Goal: Task Accomplishment & Management: Use online tool/utility

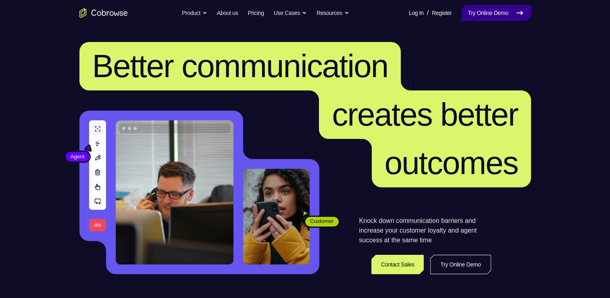
click at [498, 15] on link "Try Online Demo" at bounding box center [495, 13] width 69 height 16
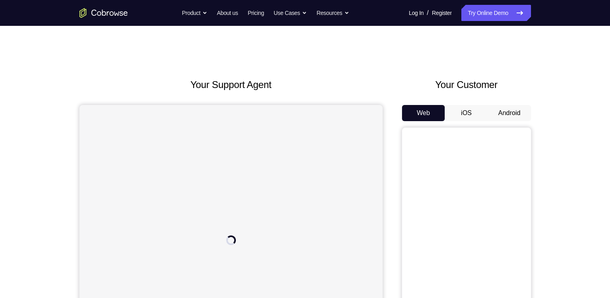
click at [519, 112] on button "Android" at bounding box center [509, 113] width 43 height 16
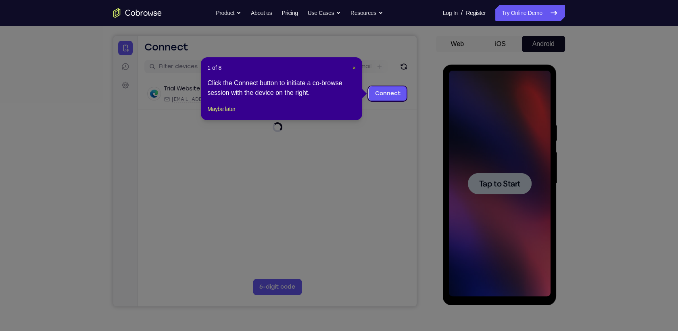
click at [354, 68] on span "×" at bounding box center [353, 68] width 3 height 6
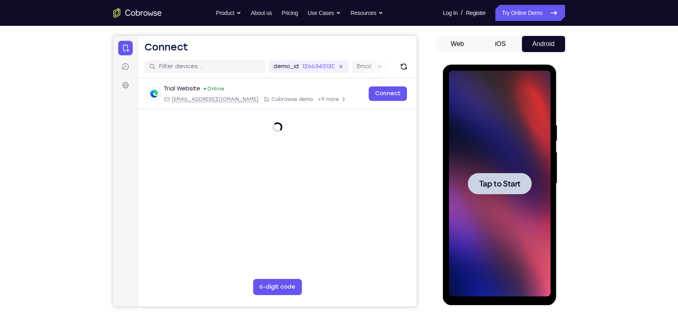
click at [489, 187] on span "Tap to Start" at bounding box center [499, 183] width 41 height 8
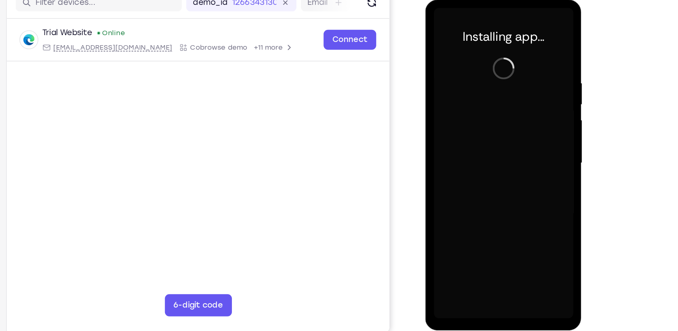
scroll to position [69, 0]
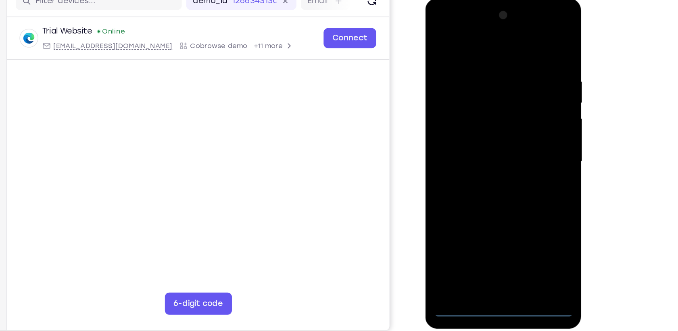
click at [482, 227] on div at bounding box center [482, 117] width 102 height 226
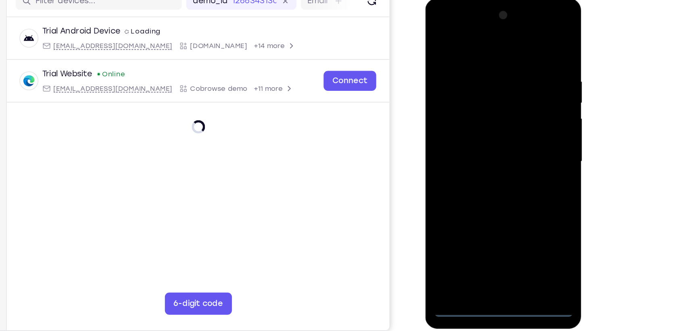
click at [516, 187] on div at bounding box center [482, 117] width 102 height 226
click at [454, 35] on div at bounding box center [482, 117] width 102 height 226
click at [518, 117] on div at bounding box center [482, 117] width 102 height 226
click at [469, 131] on div at bounding box center [482, 117] width 102 height 226
click at [491, 107] on div at bounding box center [482, 117] width 102 height 226
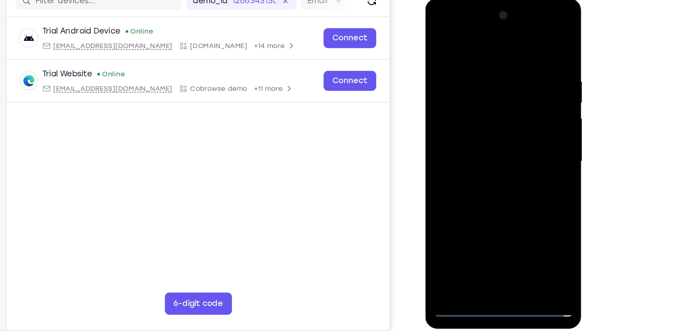
click at [488, 96] on div at bounding box center [482, 117] width 102 height 226
click at [473, 118] on div at bounding box center [482, 117] width 102 height 226
click at [474, 148] on div at bounding box center [482, 117] width 102 height 226
click at [477, 143] on div at bounding box center [482, 117] width 102 height 226
drag, startPoint x: 456, startPoint y: 42, endPoint x: 542, endPoint y: 43, distance: 85.9
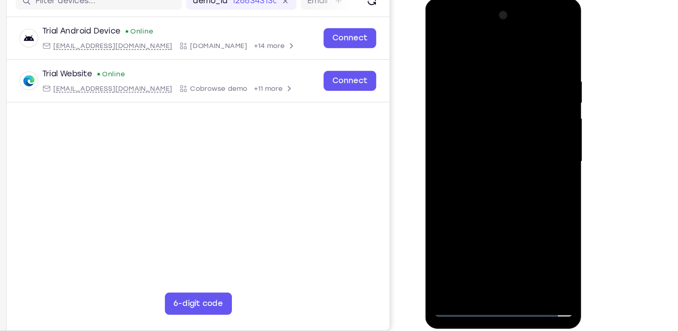
click at [540, 43] on html "Online web based iOS Simulators and Android Emulators. Run iPhone, iPad, Mobile…" at bounding box center [482, 119] width 115 height 242
click at [464, 146] on div at bounding box center [482, 117] width 102 height 226
click at [473, 148] on div at bounding box center [482, 117] width 102 height 226
click at [503, 211] on div at bounding box center [482, 117] width 102 height 226
drag, startPoint x: 482, startPoint y: 41, endPoint x: 483, endPoint y: 74, distance: 33.1
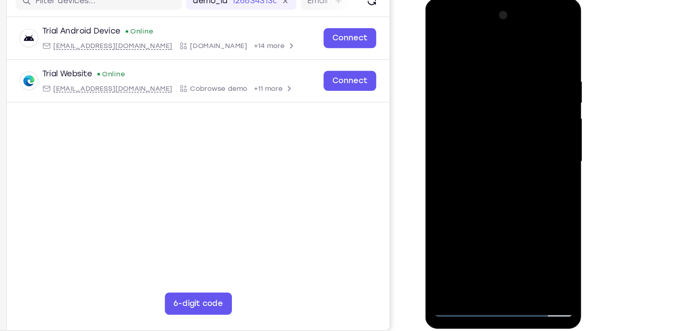
click at [483, 74] on div at bounding box center [482, 117] width 102 height 226
click at [483, 158] on div at bounding box center [482, 117] width 102 height 226
click at [494, 131] on div at bounding box center [482, 117] width 102 height 226
click at [440, 38] on div at bounding box center [482, 117] width 102 height 226
click at [479, 117] on div at bounding box center [482, 117] width 102 height 226
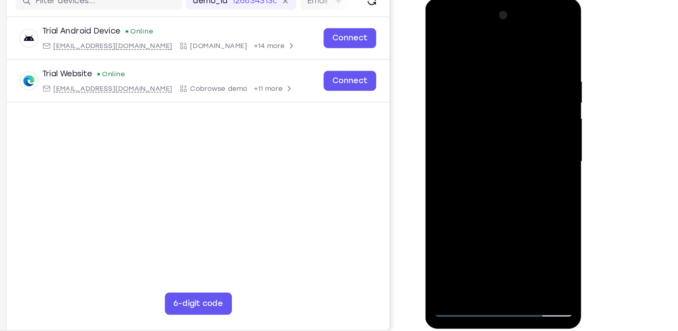
click at [475, 208] on div at bounding box center [482, 117] width 102 height 226
click at [439, 37] on div at bounding box center [482, 117] width 102 height 226
click at [476, 110] on div at bounding box center [482, 117] width 102 height 226
click at [475, 208] on div at bounding box center [482, 117] width 102 height 226
click at [527, 194] on div at bounding box center [482, 117] width 102 height 226
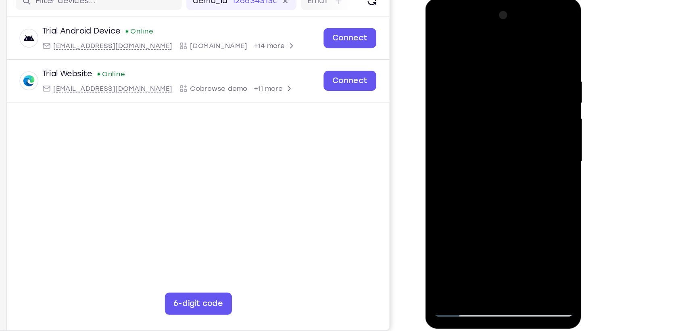
click at [527, 194] on div at bounding box center [482, 117] width 102 height 226
click at [519, 138] on div at bounding box center [482, 117] width 102 height 226
click at [525, 195] on div at bounding box center [482, 117] width 102 height 226
click at [469, 136] on div at bounding box center [482, 117] width 102 height 226
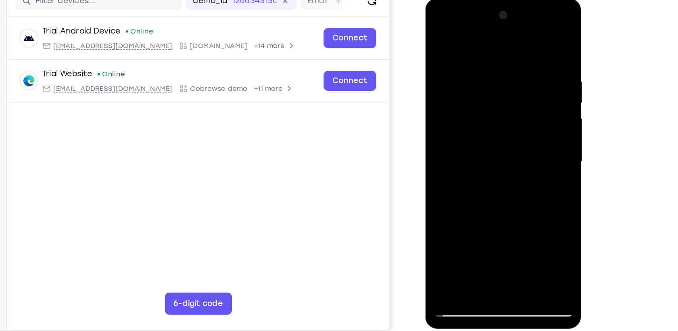
click at [469, 136] on div at bounding box center [482, 117] width 102 height 226
click at [486, 140] on div at bounding box center [482, 117] width 102 height 226
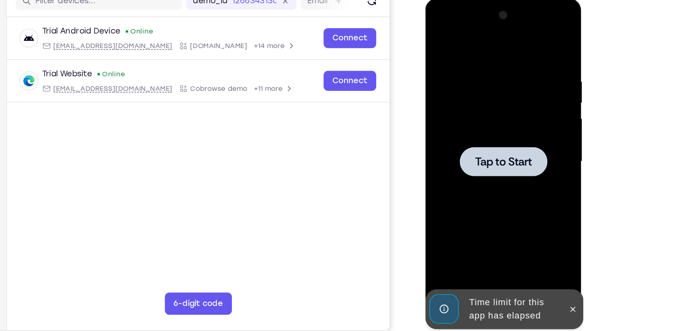
click at [480, 108] on div at bounding box center [482, 116] width 64 height 21
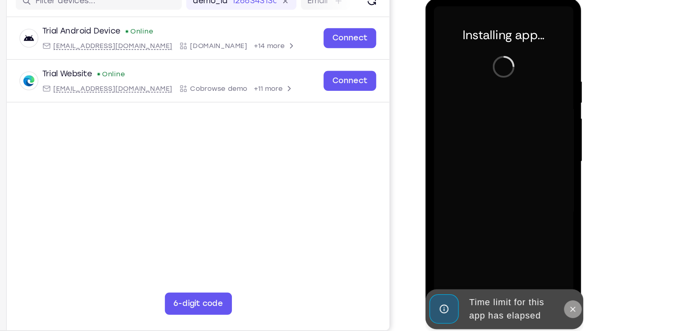
click at [532, 226] on icon at bounding box center [532, 224] width 6 height 6
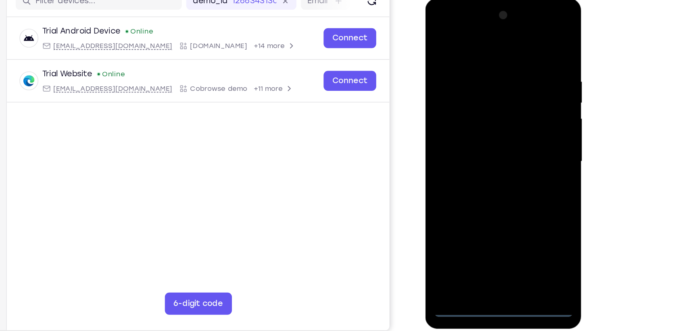
click at [483, 223] on div at bounding box center [482, 117] width 102 height 226
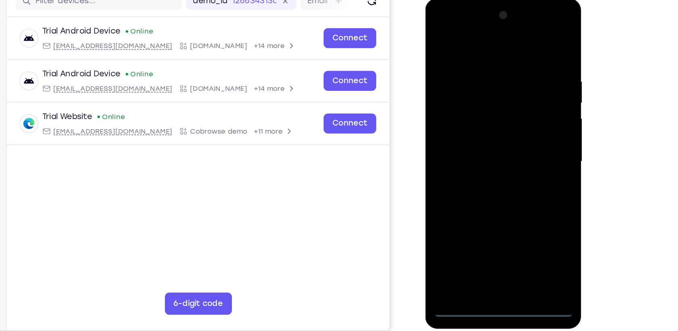
click at [516, 171] on div at bounding box center [482, 117] width 102 height 226
click at [516, 187] on div at bounding box center [482, 117] width 102 height 226
click at [488, 35] on div at bounding box center [482, 117] width 102 height 226
click at [519, 113] on div at bounding box center [482, 117] width 102 height 226
click at [489, 211] on div at bounding box center [482, 117] width 102 height 226
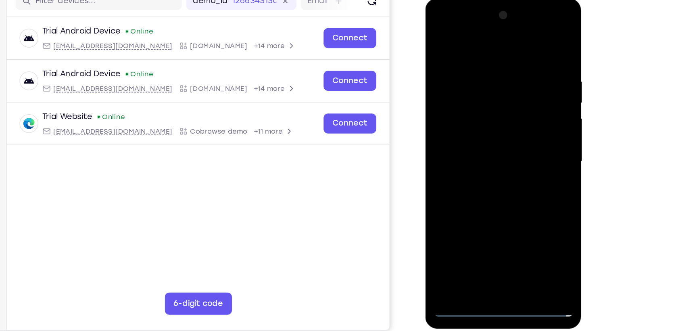
click at [493, 212] on div at bounding box center [482, 117] width 102 height 226
click at [458, 225] on div at bounding box center [482, 117] width 102 height 226
click at [454, 224] on div at bounding box center [482, 117] width 102 height 226
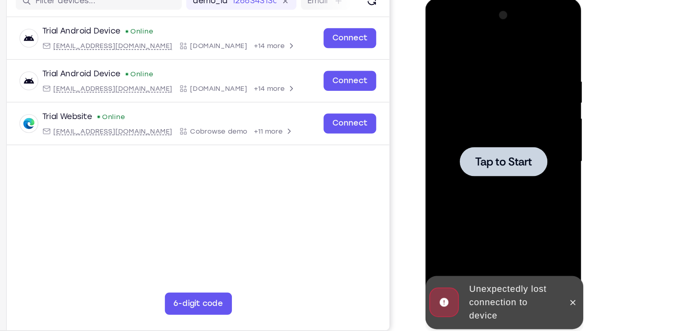
click at [482, 123] on div at bounding box center [482, 116] width 64 height 21
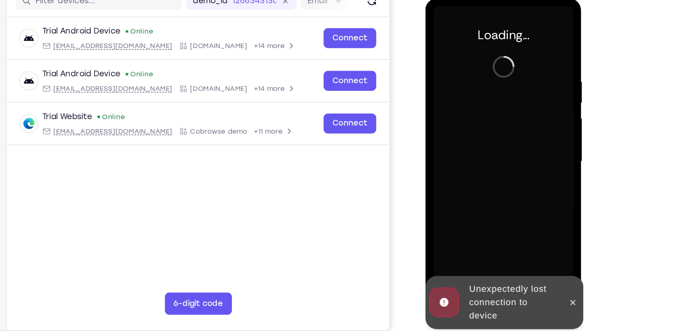
click at [529, 212] on div at bounding box center [532, 219] width 13 height 39
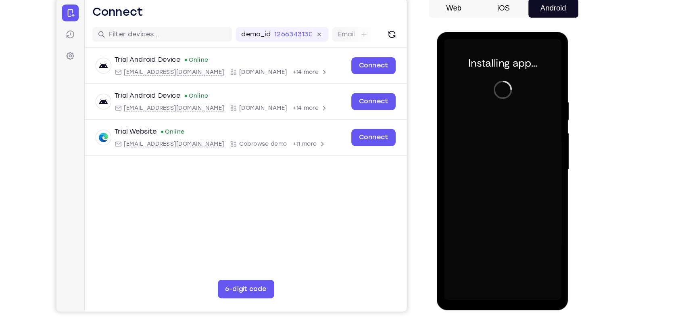
scroll to position [69, 0]
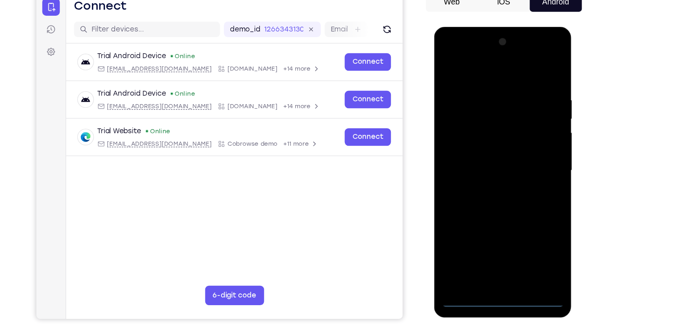
click at [491, 253] on div at bounding box center [491, 146] width 102 height 226
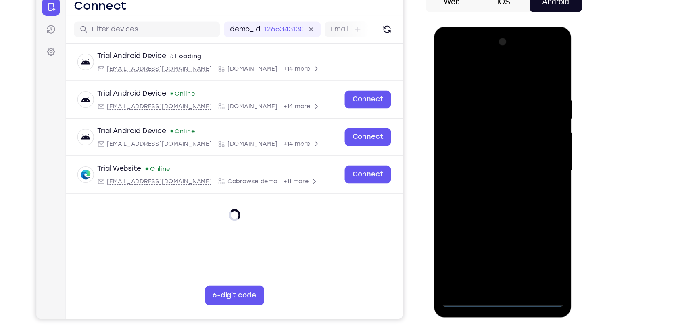
click at [529, 218] on div at bounding box center [491, 146] width 102 height 226
click at [461, 63] on div at bounding box center [491, 146] width 102 height 226
click at [523, 143] on div at bounding box center [491, 146] width 102 height 226
click at [480, 161] on div at bounding box center [491, 146] width 102 height 226
click at [483, 137] on div at bounding box center [491, 146] width 102 height 226
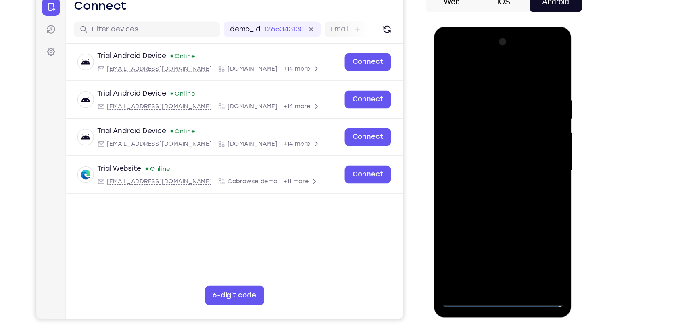
click at [450, 113] on div at bounding box center [491, 146] width 102 height 226
click at [458, 126] on div at bounding box center [491, 146] width 102 height 226
click at [473, 144] on div at bounding box center [491, 146] width 102 height 226
click at [494, 169] on div at bounding box center [491, 146] width 102 height 226
click at [488, 172] on div at bounding box center [491, 146] width 102 height 226
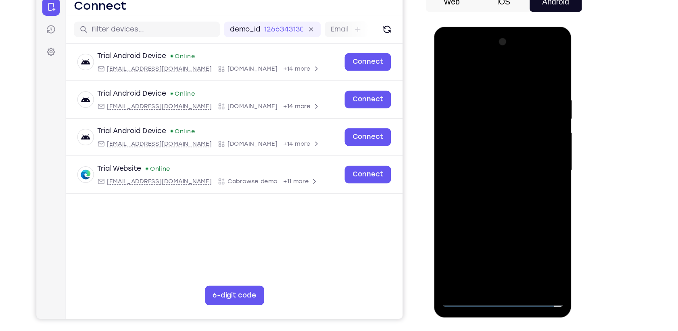
click at [488, 172] on div at bounding box center [491, 146] width 102 height 226
click at [512, 239] on div at bounding box center [491, 146] width 102 height 226
click at [491, 180] on div at bounding box center [491, 146] width 102 height 226
click at [508, 243] on div at bounding box center [491, 146] width 102 height 226
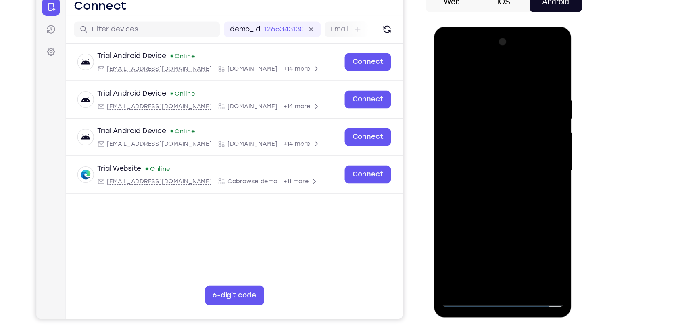
click at [504, 182] on div at bounding box center [491, 146] width 102 height 226
click at [506, 127] on div at bounding box center [491, 146] width 102 height 226
click at [484, 237] on div at bounding box center [491, 146] width 102 height 226
click at [491, 134] on div at bounding box center [491, 146] width 102 height 226
click at [512, 204] on div at bounding box center [491, 146] width 102 height 226
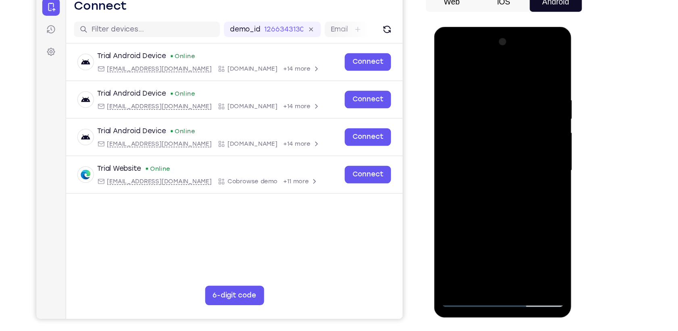
click at [535, 215] on div at bounding box center [491, 146] width 102 height 226
click at [530, 223] on div at bounding box center [491, 146] width 102 height 226
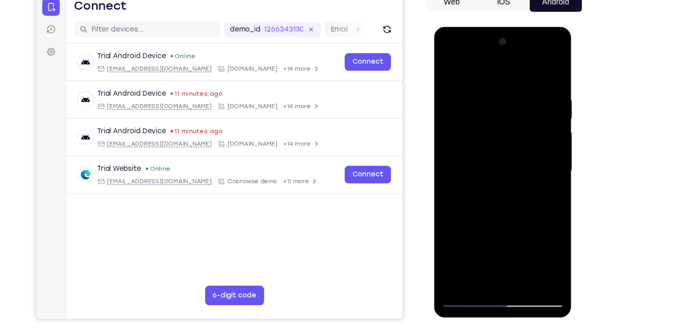
click at [537, 222] on div at bounding box center [491, 146] width 102 height 226
click at [476, 131] on div at bounding box center [491, 146] width 102 height 226
click at [494, 199] on div at bounding box center [491, 146] width 102 height 226
click at [477, 134] on div at bounding box center [491, 146] width 102 height 226
click at [504, 185] on div at bounding box center [491, 146] width 102 height 226
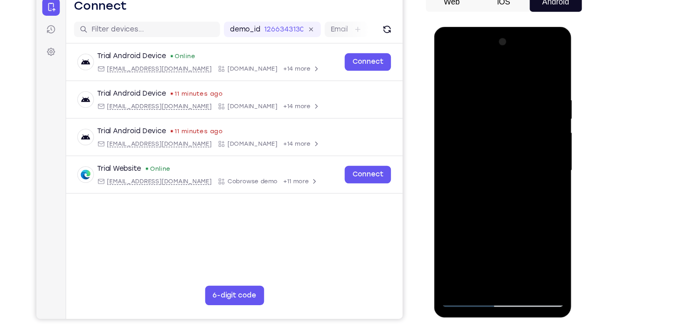
click at [492, 113] on div at bounding box center [491, 146] width 102 height 226
click at [506, 190] on div at bounding box center [491, 146] width 102 height 226
click at [472, 162] on div at bounding box center [491, 146] width 102 height 226
click at [469, 167] on div at bounding box center [491, 146] width 102 height 226
drag, startPoint x: 506, startPoint y: 100, endPoint x: 512, endPoint y: 156, distance: 56.4
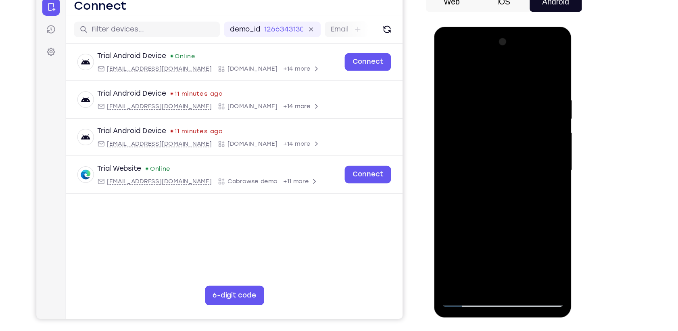
click at [512, 156] on div at bounding box center [491, 146] width 102 height 226
drag, startPoint x: 484, startPoint y: 116, endPoint x: 492, endPoint y: 56, distance: 60.6
click at [492, 56] on div at bounding box center [491, 146] width 102 height 226
drag, startPoint x: 498, startPoint y: 144, endPoint x: 501, endPoint y: 88, distance: 56.5
click at [501, 88] on div at bounding box center [491, 146] width 102 height 226
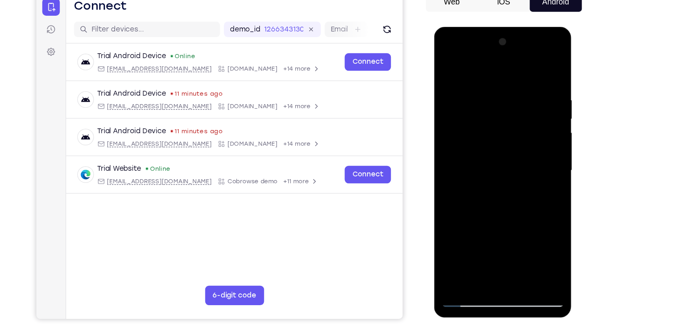
drag, startPoint x: 503, startPoint y: 147, endPoint x: 499, endPoint y: 110, distance: 36.9
click at [499, 110] on div at bounding box center [491, 146] width 102 height 226
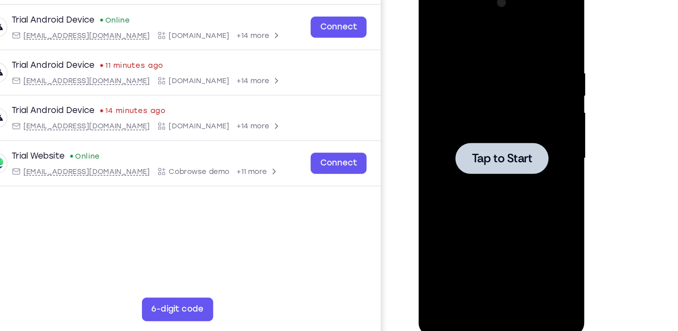
click at [485, 83] on div at bounding box center [476, 104] width 102 height 226
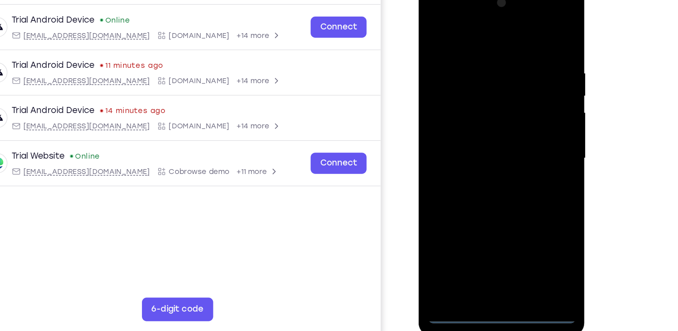
click at [473, 211] on div at bounding box center [476, 104] width 102 height 226
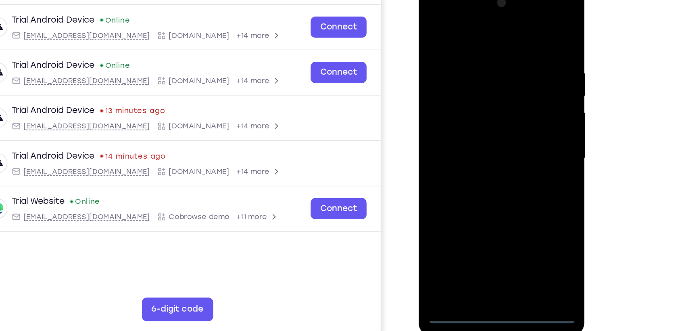
click at [514, 179] on div at bounding box center [476, 104] width 102 height 226
click at [441, 12] on div at bounding box center [476, 104] width 102 height 226
click at [506, 101] on div at bounding box center [476, 104] width 102 height 226
click at [463, 118] on div at bounding box center [476, 104] width 102 height 226
click at [470, 91] on div at bounding box center [476, 104] width 102 height 226
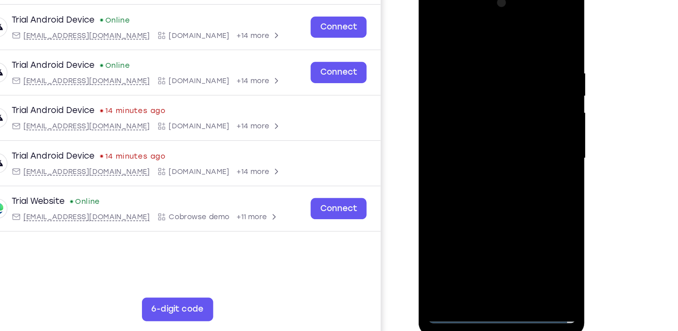
click at [469, 91] on div at bounding box center [476, 104] width 102 height 226
click at [463, 101] on div at bounding box center [476, 104] width 102 height 226
click at [473, 128] on div at bounding box center [476, 104] width 102 height 226
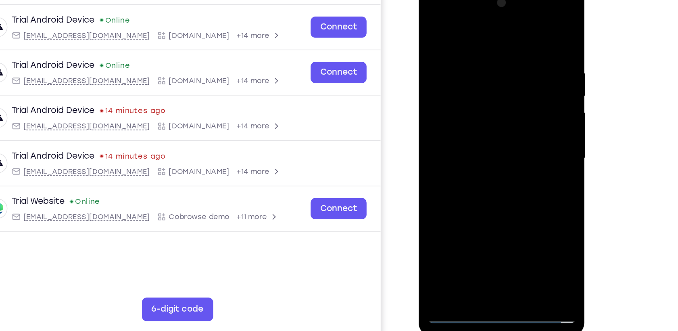
click at [475, 127] on div at bounding box center [476, 104] width 102 height 226
drag, startPoint x: 446, startPoint y: 22, endPoint x: 544, endPoint y: 25, distance: 98.0
click at [533, 25] on html "Online web based iOS Simulators and Android Emulators. Run iPhone, iPad, Mobile…" at bounding box center [475, 106] width 115 height 242
drag, startPoint x: 479, startPoint y: 23, endPoint x: 478, endPoint y: 134, distance: 111.3
click at [478, 134] on div at bounding box center [476, 104] width 102 height 226
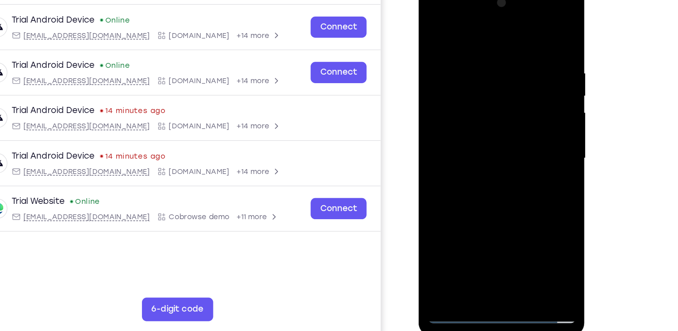
click at [499, 199] on div at bounding box center [476, 104] width 102 height 226
click at [468, 137] on div at bounding box center [476, 104] width 102 height 226
click at [502, 201] on div at bounding box center [476, 104] width 102 height 226
click at [477, 144] on div at bounding box center [476, 104] width 102 height 226
click at [479, 81] on div at bounding box center [476, 104] width 102 height 226
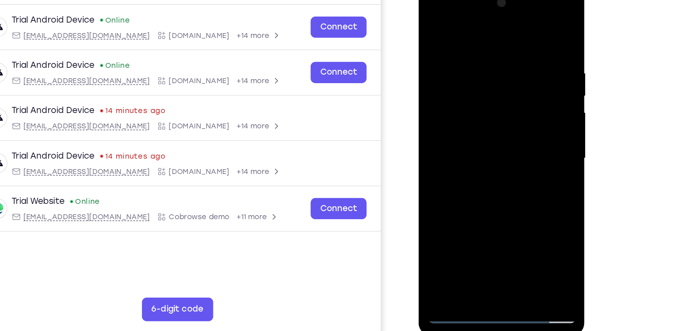
click at [466, 192] on div at bounding box center [476, 104] width 102 height 226
click at [456, 199] on div at bounding box center [476, 104] width 102 height 226
click at [497, 148] on div at bounding box center [476, 104] width 102 height 226
click at [515, 121] on div at bounding box center [476, 104] width 102 height 226
click at [468, 123] on div at bounding box center [476, 104] width 102 height 226
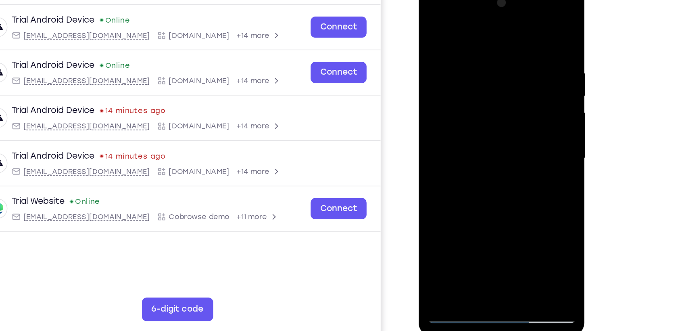
click at [522, 180] on div at bounding box center [476, 104] width 102 height 226
click at [459, 103] on div at bounding box center [476, 104] width 102 height 226
click at [473, 170] on div at bounding box center [476, 104] width 102 height 226
click at [450, 105] on div at bounding box center [476, 104] width 102 height 226
click at [455, 183] on div at bounding box center [476, 104] width 102 height 226
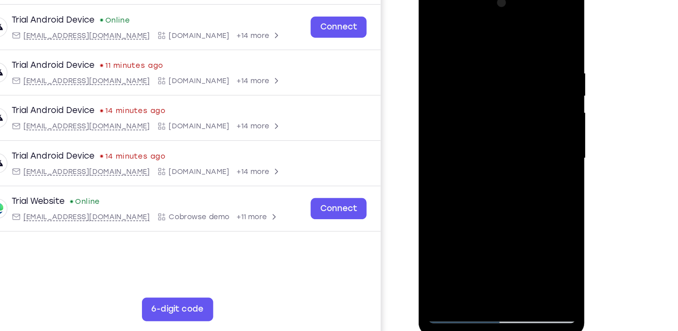
click at [474, 182] on div at bounding box center [476, 104] width 102 height 226
click at [518, 182] on div at bounding box center [476, 104] width 102 height 226
click at [520, 184] on div at bounding box center [476, 104] width 102 height 226
click at [519, 183] on div at bounding box center [476, 104] width 102 height 226
click at [520, 179] on div at bounding box center [476, 104] width 102 height 226
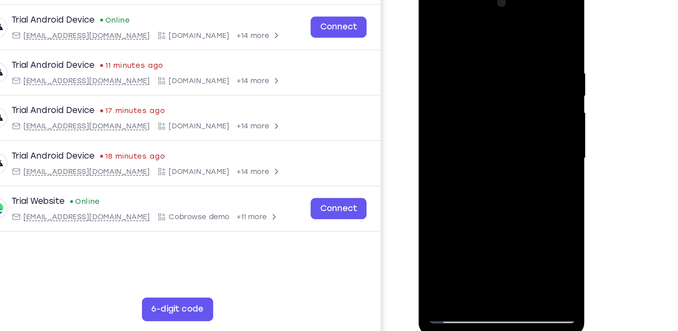
click at [515, 121] on div at bounding box center [476, 104] width 102 height 226
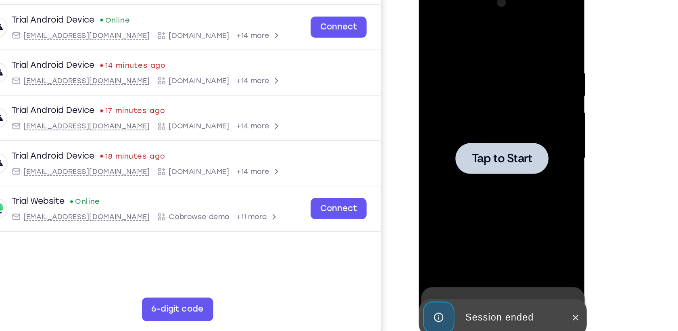
click at [488, 100] on span "Tap to Start" at bounding box center [475, 104] width 41 height 8
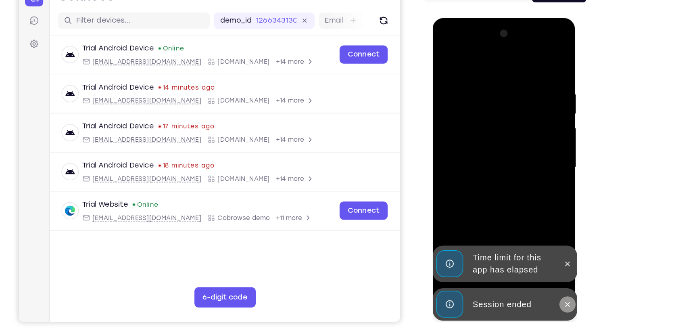
click at [541, 243] on icon at bounding box center [540, 245] width 6 height 6
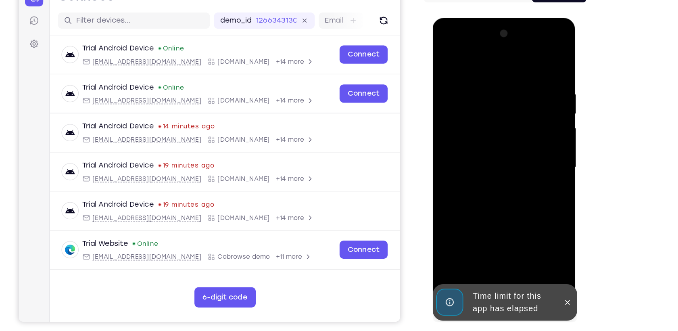
click at [507, 208] on div at bounding box center [490, 137] width 102 height 226
click at [541, 241] on icon at bounding box center [540, 244] width 6 height 6
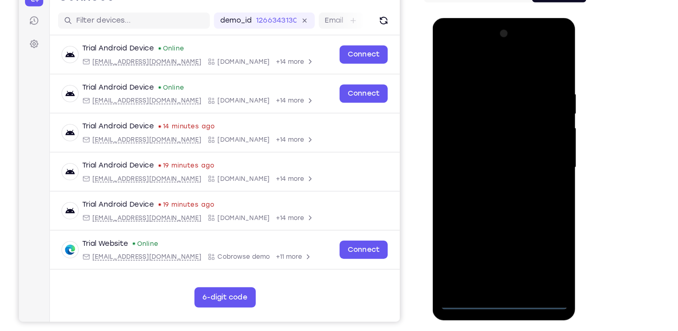
click at [494, 244] on div at bounding box center [490, 137] width 102 height 226
click at [525, 211] on div at bounding box center [490, 137] width 102 height 226
click at [469, 58] on div at bounding box center [490, 137] width 102 height 226
click at [522, 127] on div at bounding box center [490, 137] width 102 height 226
click at [480, 148] on div at bounding box center [490, 137] width 102 height 226
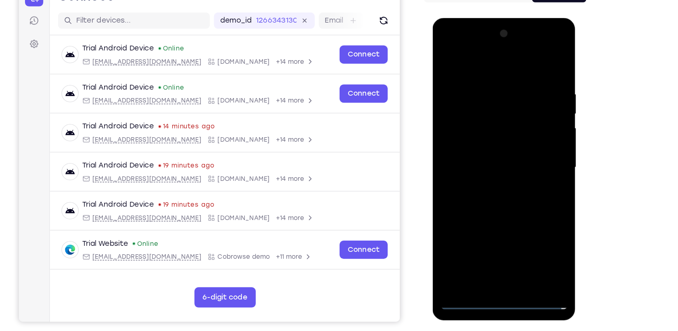
click at [485, 130] on div at bounding box center [490, 137] width 102 height 226
click at [479, 125] on div at bounding box center [490, 137] width 102 height 226
click at [468, 139] on div at bounding box center [490, 137] width 102 height 226
click at [488, 167] on div at bounding box center [490, 137] width 102 height 226
click at [493, 162] on div at bounding box center [490, 137] width 102 height 226
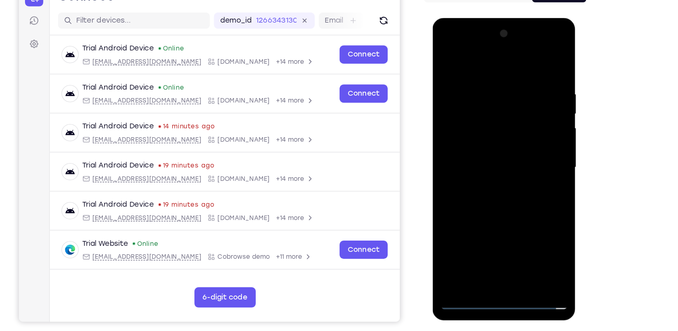
click at [493, 164] on div at bounding box center [490, 137] width 102 height 226
click at [493, 162] on div at bounding box center [490, 137] width 102 height 226
drag, startPoint x: 480, startPoint y: 51, endPoint x: 554, endPoint y: 54, distance: 73.4
click at [547, 54] on html "Online web based iOS Simulators and Android Emulators. Run iPhone, iPad, Mobile…" at bounding box center [490, 139] width 115 height 242
drag, startPoint x: 487, startPoint y: 53, endPoint x: 488, endPoint y: 146, distance: 93.5
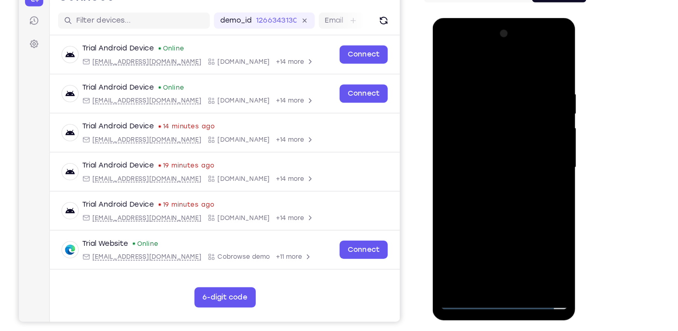
click at [488, 146] on div at bounding box center [490, 137] width 102 height 226
click at [497, 169] on div at bounding box center [490, 137] width 102 height 226
click at [487, 169] on div at bounding box center [490, 137] width 102 height 226
click at [512, 229] on div at bounding box center [490, 137] width 102 height 226
click at [495, 177] on div at bounding box center [490, 137] width 102 height 226
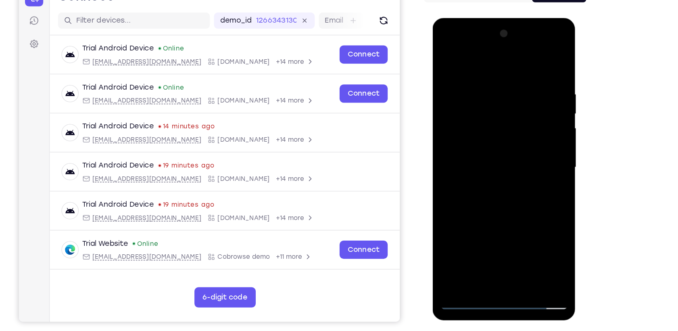
click at [489, 114] on div at bounding box center [490, 137] width 102 height 226
click at [532, 212] on div at bounding box center [490, 137] width 102 height 226
click at [445, 55] on div at bounding box center [490, 137] width 102 height 226
click at [500, 133] on div at bounding box center [490, 137] width 102 height 226
click at [493, 212] on div at bounding box center [490, 137] width 102 height 226
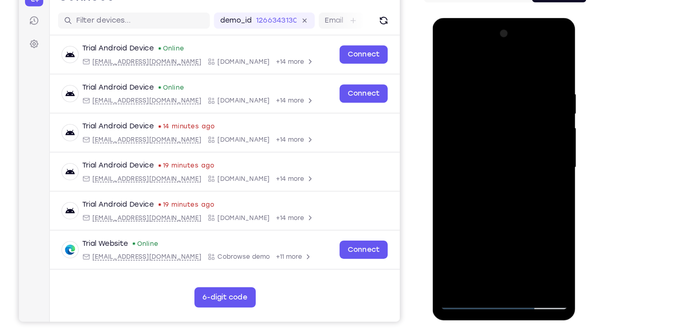
click at [520, 212] on div at bounding box center [490, 137] width 102 height 226
click at [473, 152] on div at bounding box center [490, 137] width 102 height 226
click at [473, 229] on div at bounding box center [490, 137] width 102 height 226
click at [445, 55] on div at bounding box center [490, 137] width 102 height 226
click at [472, 110] on div at bounding box center [490, 137] width 102 height 226
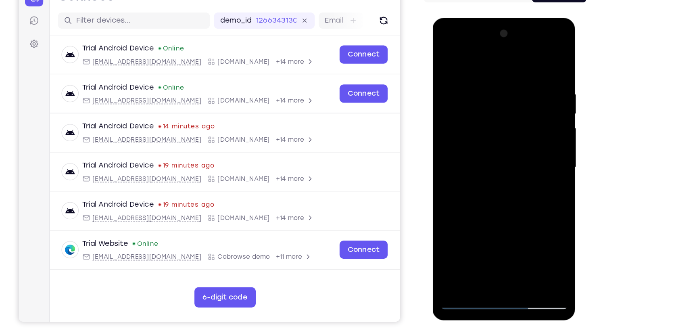
click at [479, 225] on div at bounding box center [490, 137] width 102 height 226
click at [537, 217] on div at bounding box center [490, 137] width 102 height 226
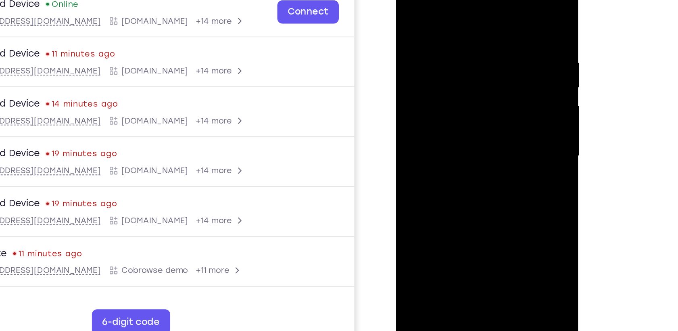
click at [500, 157] on div at bounding box center [453, 85] width 102 height 226
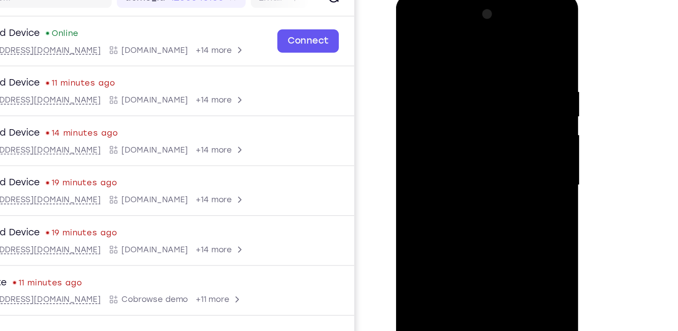
click at [437, 114] on div at bounding box center [453, 113] width 102 height 226
click at [433, 180] on div at bounding box center [453, 113] width 102 height 226
click at [444, 180] on div at bounding box center [453, 113] width 102 height 226
click at [436, 121] on div at bounding box center [453, 113] width 102 height 226
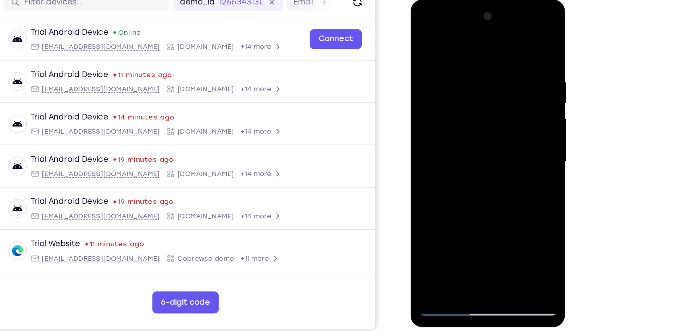
click at [452, 206] on div at bounding box center [467, 119] width 102 height 226
click at [479, 79] on div at bounding box center [467, 119] width 102 height 226
click at [503, 146] on div at bounding box center [467, 119] width 102 height 226
click at [448, 209] on div at bounding box center [467, 119] width 102 height 226
click at [488, 164] on div at bounding box center [467, 119] width 102 height 226
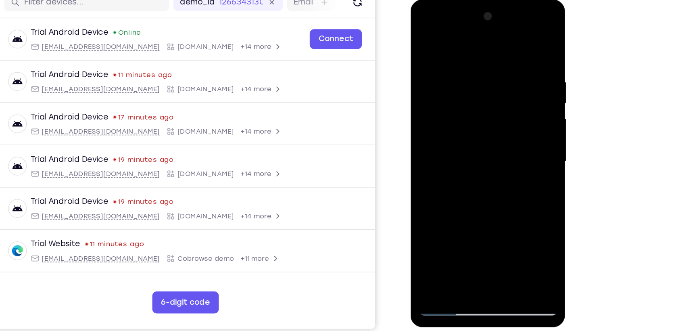
click at [488, 164] on div at bounding box center [467, 119] width 102 height 226
click at [506, 128] on div at bounding box center [467, 119] width 102 height 226
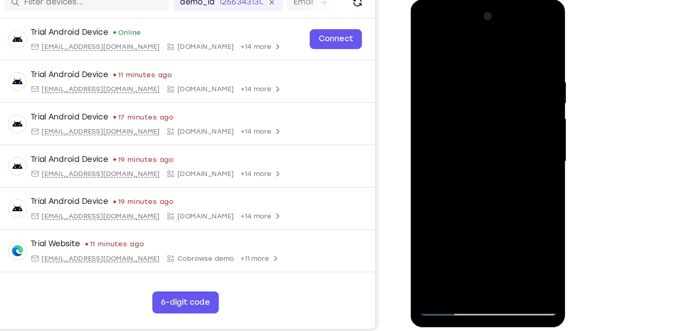
click at [442, 71] on div at bounding box center [467, 119] width 102 height 226
click at [447, 135] on div at bounding box center [467, 119] width 102 height 226
click at [459, 136] on div at bounding box center [467, 119] width 102 height 226
click at [451, 77] on div at bounding box center [467, 119] width 102 height 226
click at [457, 206] on div at bounding box center [467, 119] width 102 height 226
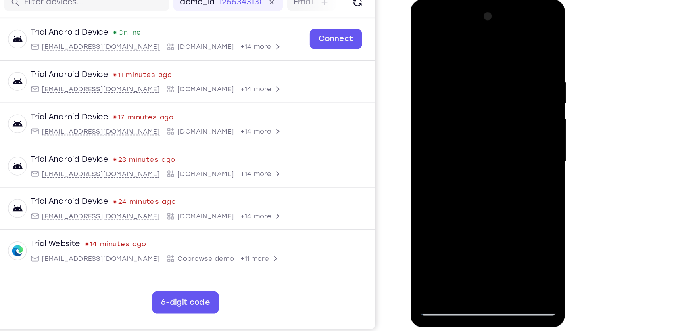
click at [513, 198] on div at bounding box center [467, 119] width 102 height 226
click at [513, 197] on div at bounding box center [467, 119] width 102 height 226
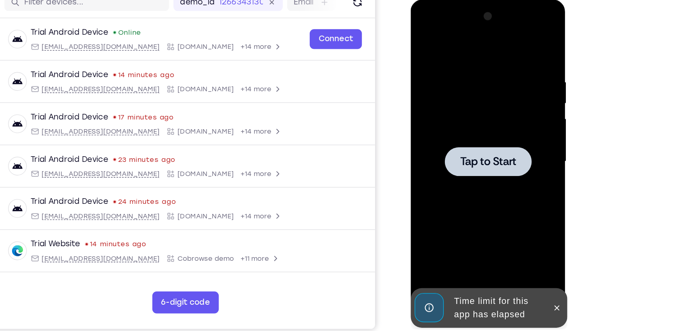
click at [505, 159] on div at bounding box center [467, 119] width 102 height 226
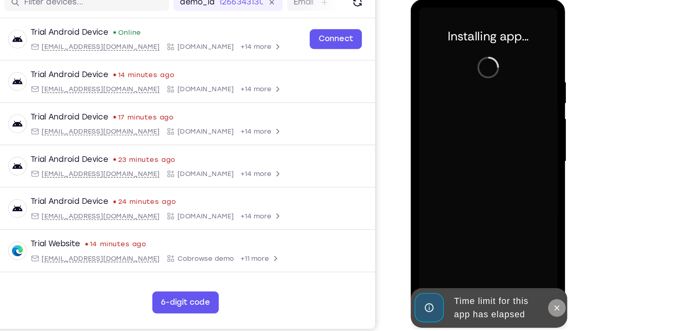
click at [512, 223] on button at bounding box center [517, 225] width 13 height 13
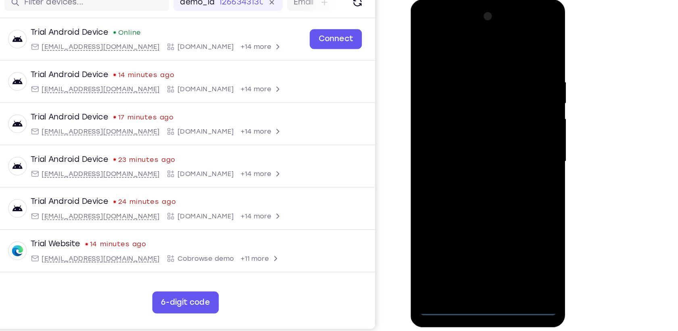
click at [464, 221] on div at bounding box center [467, 119] width 102 height 226
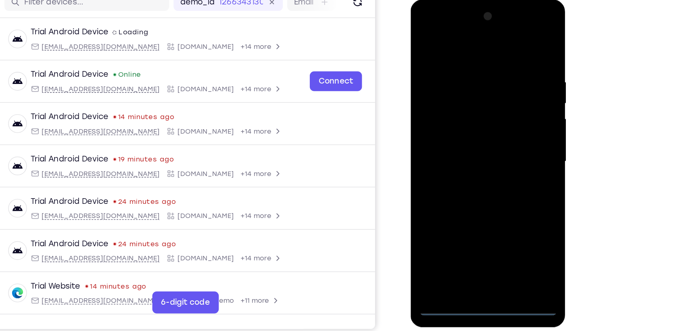
click at [469, 231] on div at bounding box center [467, 120] width 114 height 240
click at [469, 230] on div at bounding box center [467, 119] width 102 height 226
click at [507, 194] on div at bounding box center [467, 119] width 102 height 226
click at [450, 33] on div at bounding box center [467, 119] width 102 height 226
click at [502, 113] on div at bounding box center [467, 119] width 102 height 226
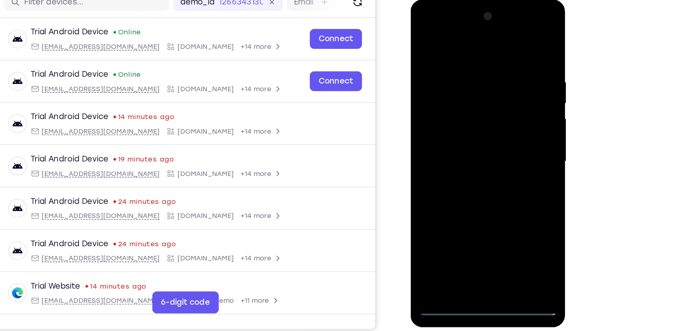
click at [458, 131] on div at bounding box center [467, 119] width 102 height 226
click at [473, 109] on div at bounding box center [467, 119] width 102 height 226
click at [470, 99] on div at bounding box center [467, 119] width 102 height 226
click at [461, 118] on div at bounding box center [467, 119] width 102 height 226
click at [483, 150] on div at bounding box center [467, 119] width 102 height 226
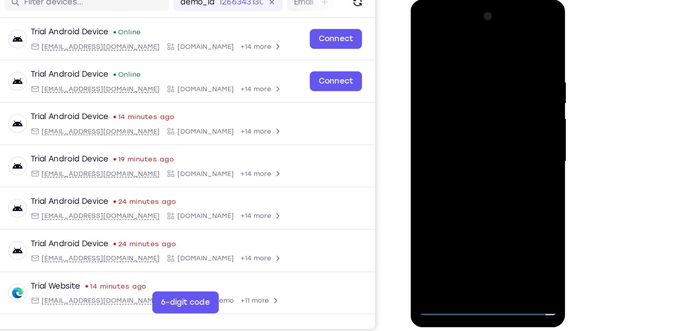
click at [483, 142] on div at bounding box center [467, 119] width 102 height 226
drag, startPoint x: 435, startPoint y: 43, endPoint x: 554, endPoint y: 40, distance: 119.8
click at [525, 40] on html "Online web based iOS Simulators and Android Emulators. Run iPhone, iPad, Mobile…" at bounding box center [467, 121] width 115 height 242
click at [491, 142] on div at bounding box center [467, 119] width 102 height 226
click at [475, 150] on div at bounding box center [467, 119] width 102 height 226
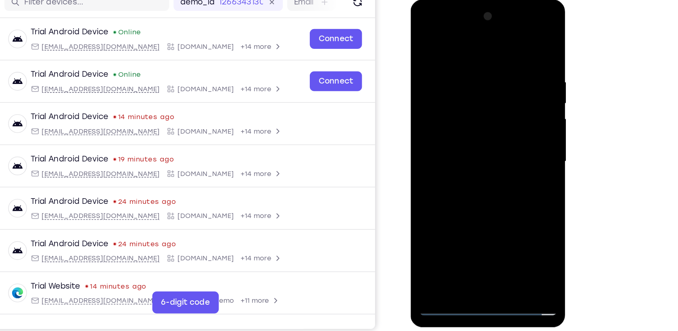
click at [486, 214] on div at bounding box center [467, 119] width 102 height 226
click at [481, 160] on div at bounding box center [467, 119] width 102 height 226
click at [499, 100] on div at bounding box center [467, 119] width 102 height 226
click at [468, 208] on div at bounding box center [467, 119] width 102 height 226
click at [510, 193] on div at bounding box center [467, 119] width 102 height 226
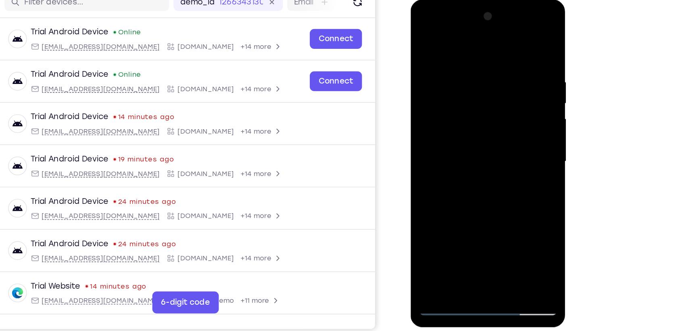
click at [445, 109] on div at bounding box center [467, 119] width 102 height 226
click at [460, 178] on div at bounding box center [467, 119] width 102 height 226
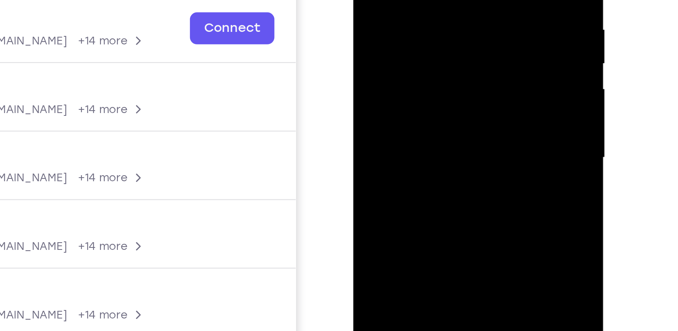
click at [401, 31] on div at bounding box center [410, 15] width 102 height 226
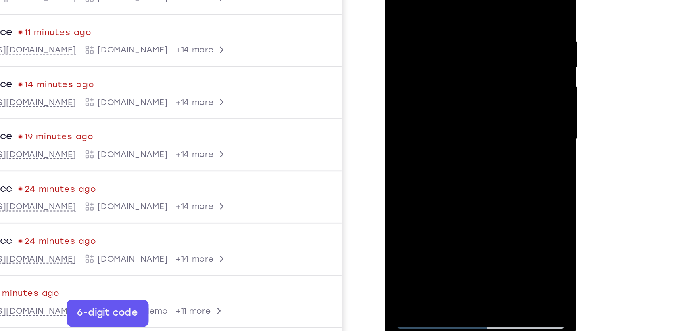
scroll to position [81, 0]
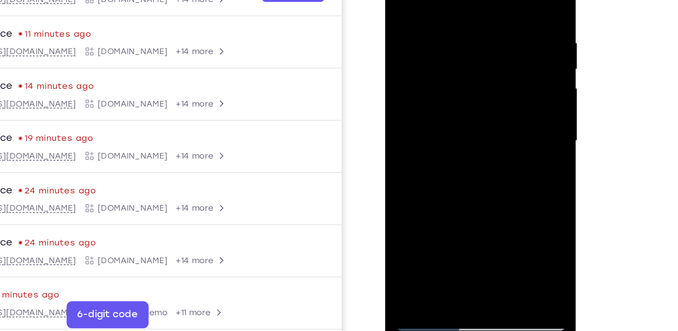
click at [416, 43] on div at bounding box center [442, 61] width 102 height 226
click at [434, 108] on div at bounding box center [442, 61] width 102 height 226
click at [421, 152] on div at bounding box center [442, 61] width 102 height 226
click at [464, 106] on div at bounding box center [442, 61] width 102 height 226
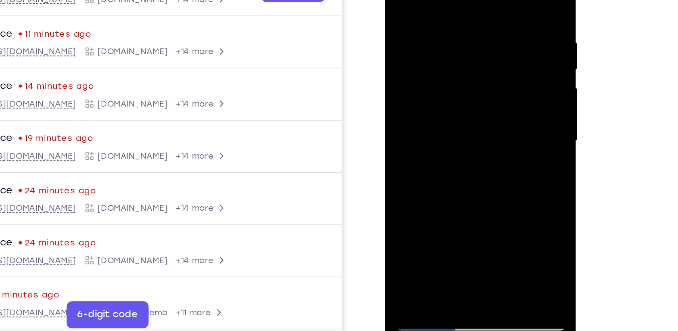
click at [464, 106] on div at bounding box center [442, 61] width 102 height 226
click at [483, 73] on div at bounding box center [442, 61] width 102 height 226
click at [484, 133] on div at bounding box center [442, 61] width 102 height 226
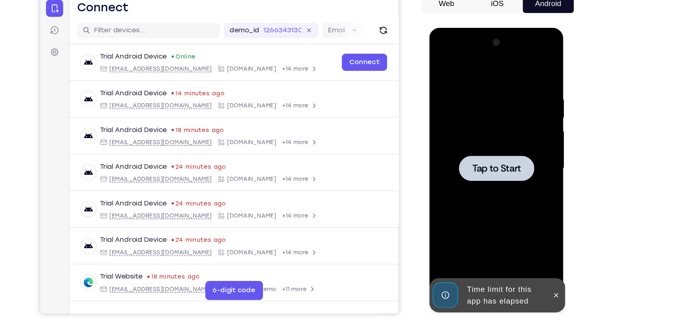
click at [497, 150] on span "Tap to Start" at bounding box center [485, 146] width 41 height 8
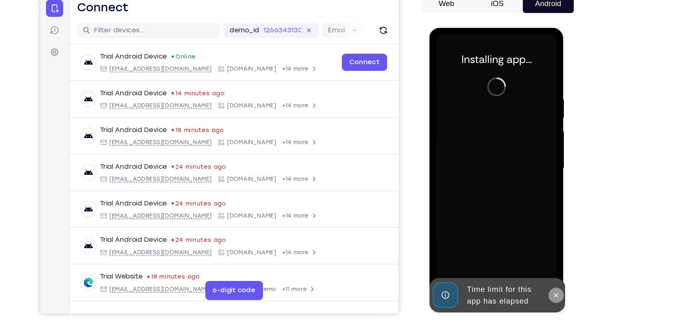
click at [541, 252] on button at bounding box center [536, 253] width 13 height 13
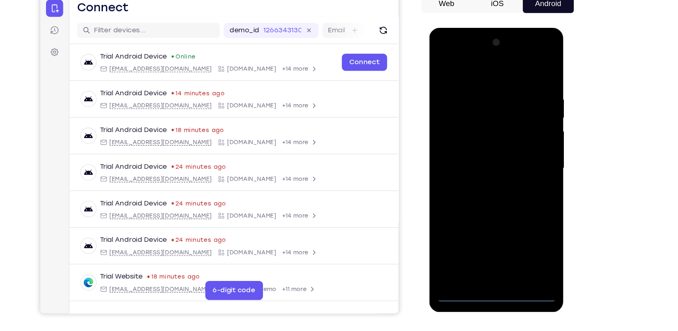
click at [485, 252] on div at bounding box center [486, 146] width 102 height 226
click at [522, 229] on div at bounding box center [486, 146] width 102 height 226
click at [522, 213] on div at bounding box center [486, 146] width 102 height 226
click at [471, 61] on div at bounding box center [486, 146] width 102 height 226
click at [517, 145] on div at bounding box center [486, 146] width 102 height 226
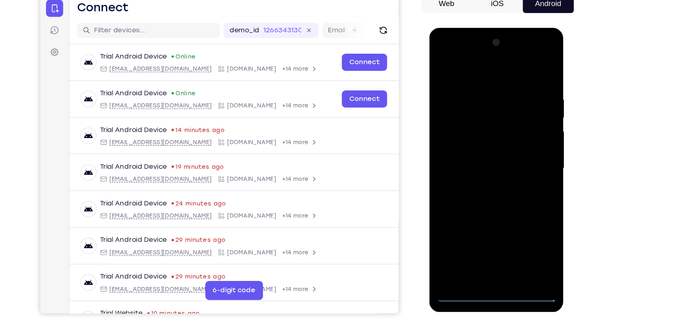
click at [478, 161] on div at bounding box center [486, 146] width 102 height 226
click at [485, 137] on div at bounding box center [486, 146] width 102 height 226
click at [481, 133] on div at bounding box center [486, 146] width 102 height 226
click at [476, 144] on div at bounding box center [486, 146] width 102 height 226
click at [497, 176] on div at bounding box center [486, 146] width 102 height 226
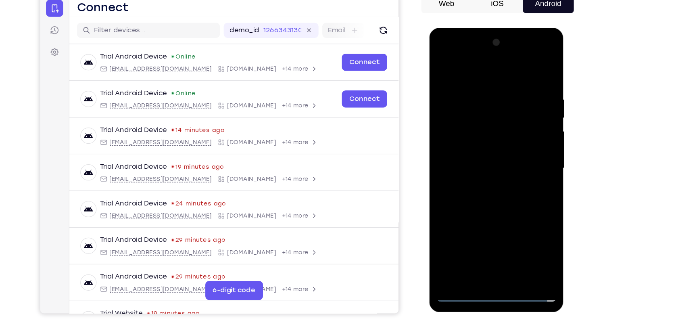
click at [497, 176] on div at bounding box center [486, 146] width 102 height 226
click at [507, 238] on div at bounding box center [486, 146] width 102 height 226
click at [494, 170] on div at bounding box center [486, 146] width 102 height 226
click at [475, 119] on div at bounding box center [486, 146] width 102 height 226
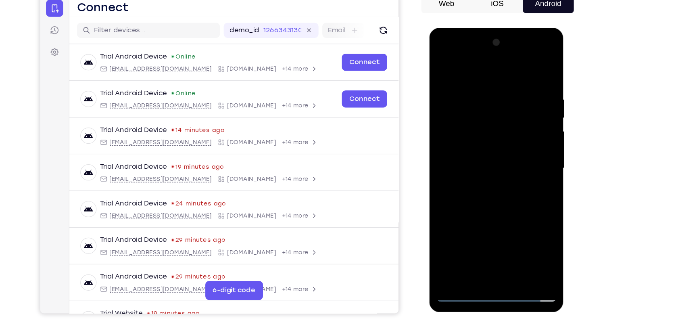
click at [476, 137] on div at bounding box center [486, 146] width 102 height 226
drag, startPoint x: 478, startPoint y: 69, endPoint x: 589, endPoint y: 73, distance: 110.5
click at [544, 73] on html "Online web based iOS Simulators and Android Emulators. Run iPhone, iPad, Mobile…" at bounding box center [486, 148] width 115 height 242
click at [501, 139] on div at bounding box center [486, 146] width 102 height 226
click at [506, 235] on div at bounding box center [486, 146] width 102 height 226
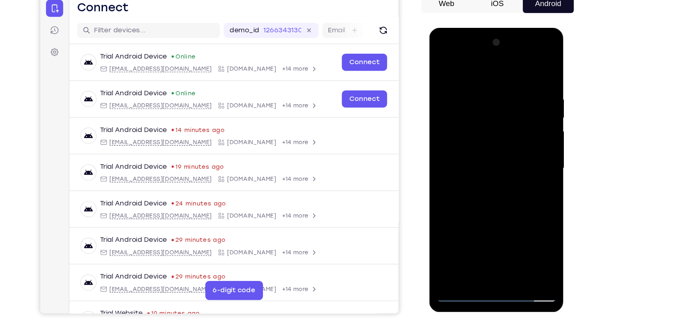
click at [506, 240] on div at bounding box center [486, 146] width 102 height 226
click at [495, 194] on div at bounding box center [486, 146] width 102 height 226
click at [477, 127] on div at bounding box center [486, 146] width 102 height 226
click at [483, 237] on div at bounding box center [486, 146] width 102 height 226
click at [534, 225] on div at bounding box center [486, 146] width 102 height 226
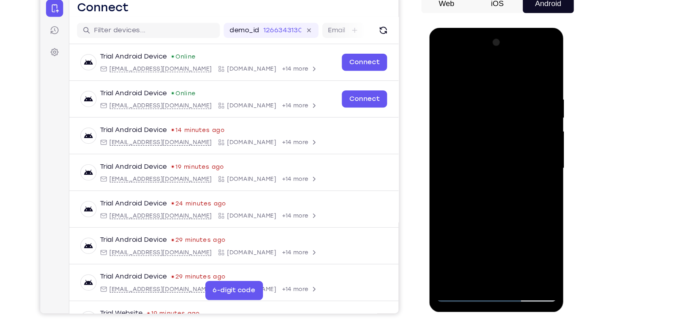
click at [529, 224] on div at bounding box center [486, 146] width 102 height 226
click at [478, 134] on div at bounding box center [486, 146] width 102 height 226
click at [501, 204] on div at bounding box center [486, 146] width 102 height 226
click at [516, 84] on div at bounding box center [486, 146] width 102 height 226
click at [473, 235] on div at bounding box center [486, 146] width 102 height 226
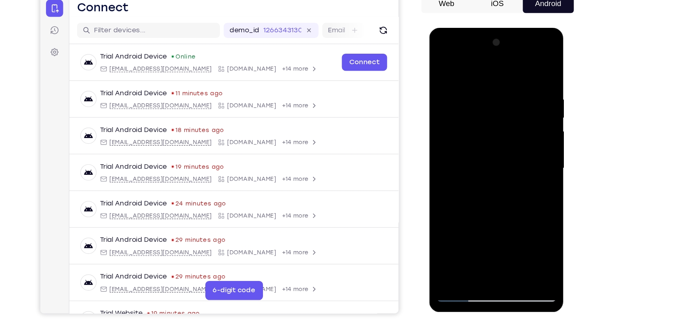
click at [528, 222] on div at bounding box center [486, 146] width 102 height 226
click at [479, 169] on div at bounding box center [486, 146] width 102 height 226
click at [470, 126] on div at bounding box center [486, 146] width 102 height 226
click at [488, 194] on div at bounding box center [486, 146] width 102 height 226
click at [480, 99] on div at bounding box center [486, 146] width 102 height 226
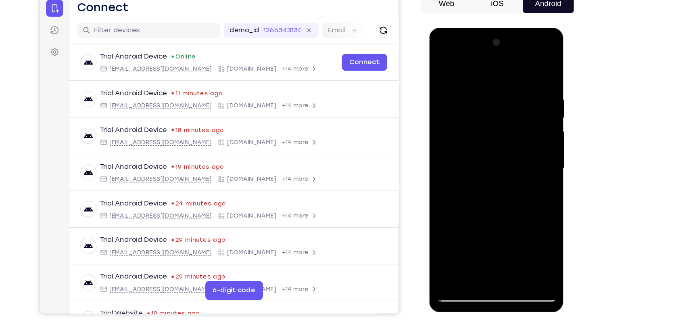
click at [468, 93] on div at bounding box center [486, 146] width 102 height 226
click at [470, 234] on div at bounding box center [486, 146] width 102 height 226
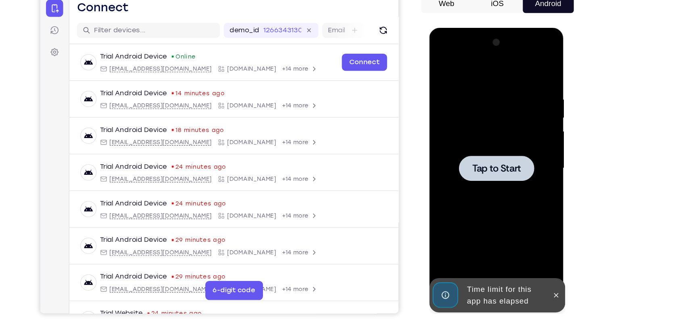
click at [518, 116] on div at bounding box center [486, 146] width 102 height 226
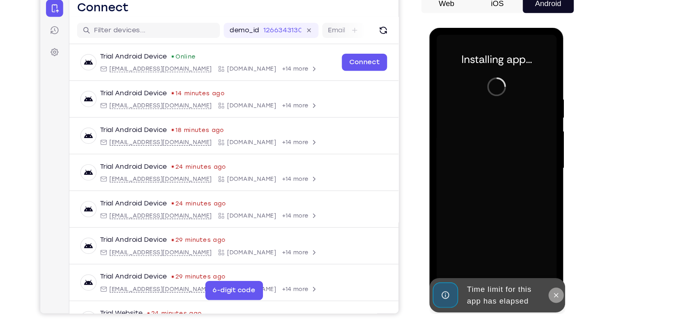
click at [535, 255] on icon at bounding box center [536, 253] width 6 height 6
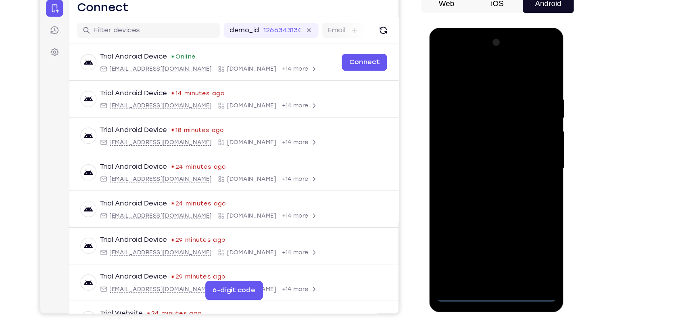
click at [483, 253] on div at bounding box center [486, 146] width 102 height 226
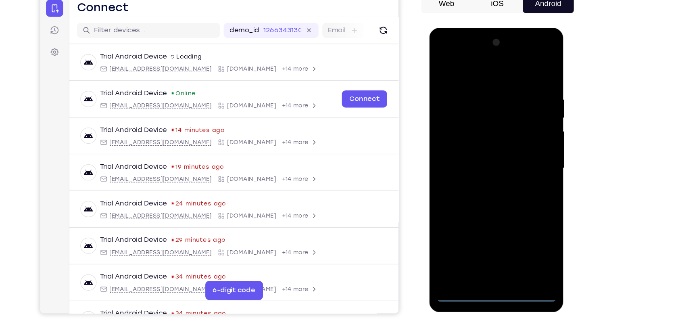
click at [519, 214] on div at bounding box center [486, 146] width 102 height 226
click at [472, 67] on div at bounding box center [486, 146] width 102 height 226
click at [519, 143] on div at bounding box center [486, 146] width 102 height 226
click at [480, 160] on div at bounding box center [486, 146] width 102 height 226
click at [480, 131] on div at bounding box center [486, 146] width 102 height 226
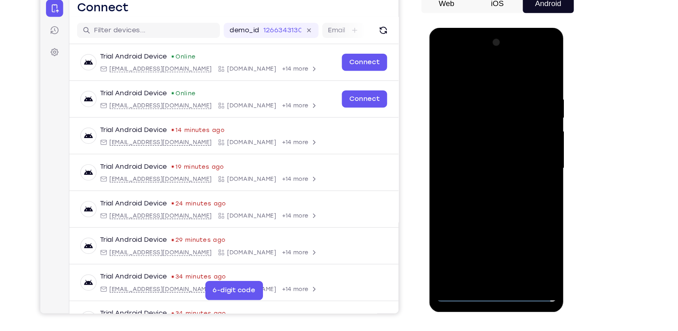
click at [461, 128] on div at bounding box center [486, 146] width 102 height 226
click at [466, 143] on div at bounding box center [486, 146] width 102 height 226
click at [482, 175] on div at bounding box center [486, 146] width 102 height 226
click at [482, 171] on div at bounding box center [486, 146] width 102 height 226
click at [482, 173] on div at bounding box center [486, 146] width 102 height 226
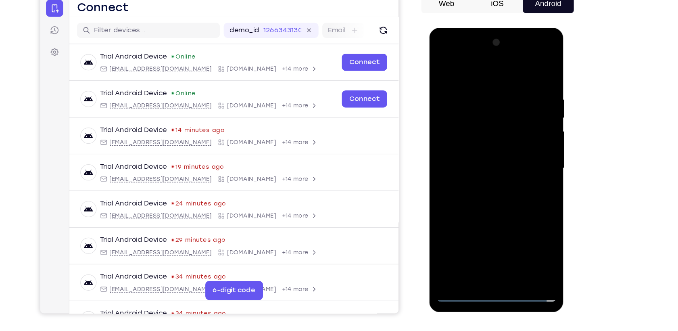
click at [482, 173] on div at bounding box center [486, 146] width 102 height 226
drag, startPoint x: 464, startPoint y: 69, endPoint x: 570, endPoint y: 83, distance: 106.5
click at [544, 83] on html "Online web based iOS Simulators and Android Emulators. Run iPhone, iPad, Mobile…" at bounding box center [486, 148] width 115 height 242
drag, startPoint x: 482, startPoint y: 62, endPoint x: 481, endPoint y: 197, distance: 134.7
click at [481, 197] on div at bounding box center [486, 146] width 102 height 226
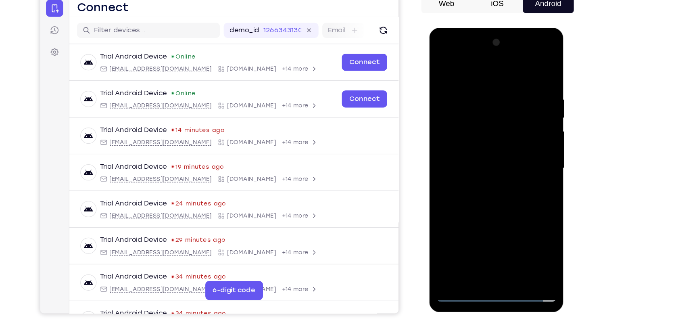
click at [493, 177] on div at bounding box center [486, 146] width 102 height 226
click at [504, 242] on div at bounding box center [486, 146] width 102 height 226
click at [487, 186] on div at bounding box center [486, 146] width 102 height 226
click at [491, 120] on div at bounding box center [486, 146] width 102 height 226
click at [531, 229] on div at bounding box center [486, 146] width 102 height 226
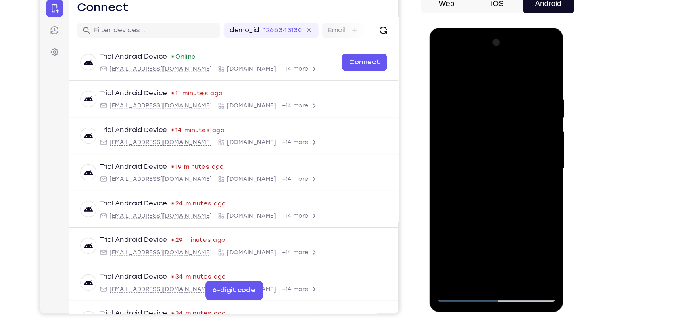
click at [530, 218] on div at bounding box center [486, 146] width 102 height 226
click at [526, 220] on div at bounding box center [486, 146] width 102 height 226
click at [493, 122] on div at bounding box center [486, 146] width 102 height 226
click at [514, 195] on div at bounding box center [486, 146] width 102 height 226
click at [461, 129] on div at bounding box center [486, 146] width 102 height 226
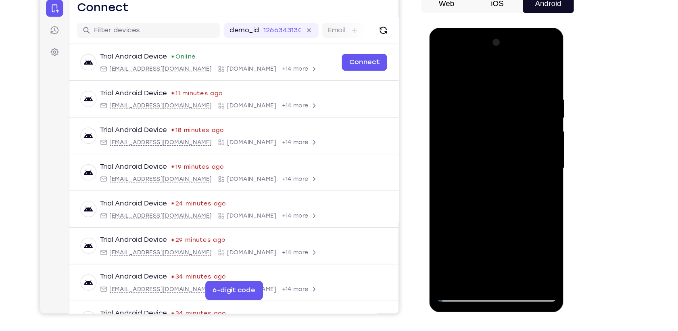
click at [478, 238] on div at bounding box center [486, 146] width 102 height 226
click at [470, 166] on div at bounding box center [486, 146] width 102 height 226
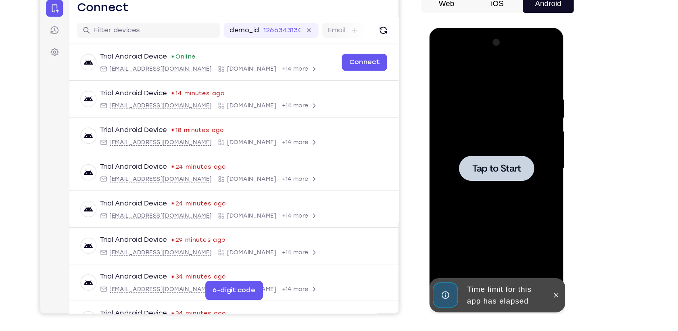
click at [498, 165] on div at bounding box center [486, 146] width 102 height 226
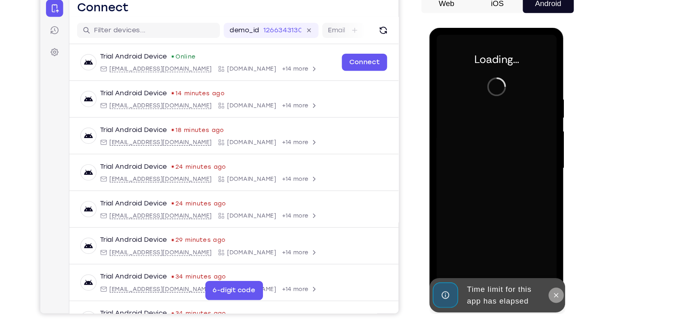
click at [535, 259] on button at bounding box center [536, 253] width 13 height 13
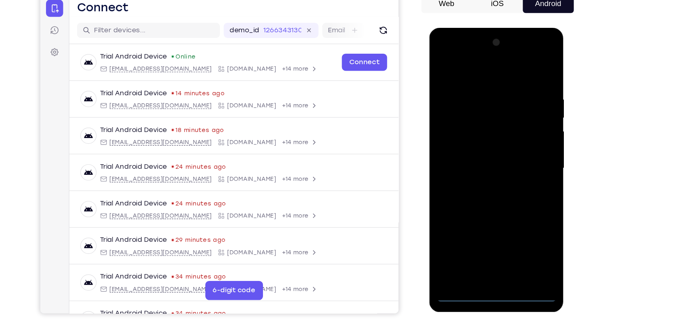
click at [477, 254] on div at bounding box center [486, 146] width 102 height 226
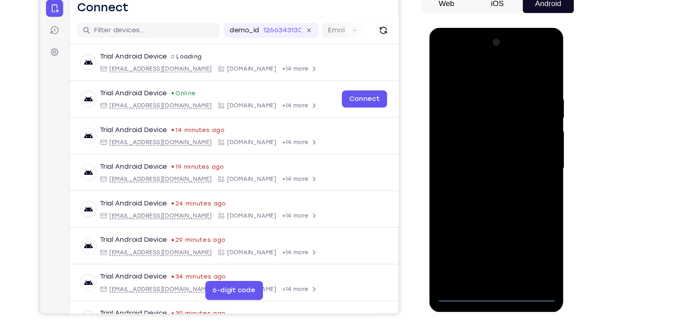
click at [517, 219] on div at bounding box center [486, 146] width 102 height 226
click at [466, 66] on div at bounding box center [486, 146] width 102 height 226
click at [516, 143] on div at bounding box center [486, 146] width 102 height 226
click at [479, 160] on div at bounding box center [486, 146] width 102 height 226
click at [499, 136] on div at bounding box center [486, 146] width 102 height 226
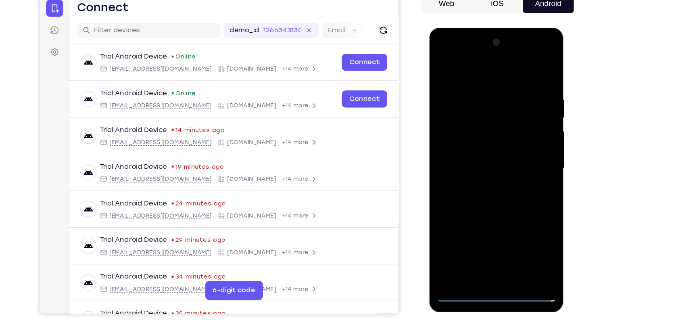
click at [532, 221] on div at bounding box center [486, 146] width 102 height 226
click at [487, 131] on div at bounding box center [486, 146] width 102 height 226
click at [482, 143] on div at bounding box center [486, 146] width 102 height 226
click at [511, 179] on div at bounding box center [486, 146] width 102 height 226
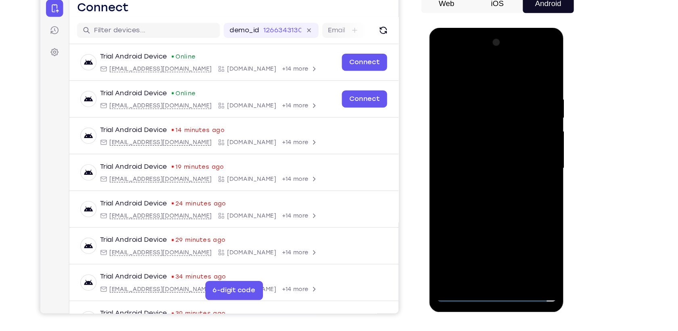
click at [510, 176] on div at bounding box center [486, 146] width 102 height 226
click at [506, 173] on div at bounding box center [486, 146] width 102 height 226
drag, startPoint x: 493, startPoint y: 84, endPoint x: 481, endPoint y: 214, distance: 129.9
click at [481, 214] on div at bounding box center [486, 146] width 102 height 226
drag, startPoint x: 450, startPoint y: 70, endPoint x: 590, endPoint y: 59, distance: 141.2
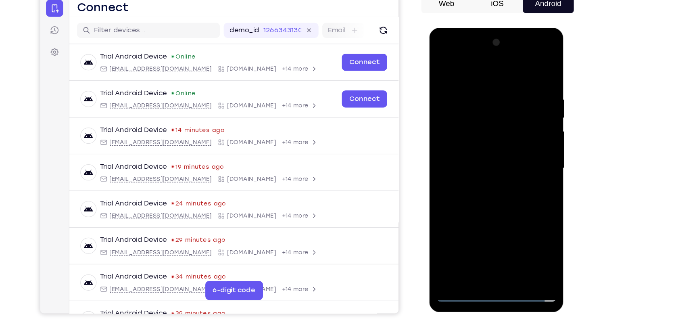
click at [544, 59] on html "Online web based iOS Simulators and Android Emulators. Run iPhone, iPad, Mobile…" at bounding box center [486, 148] width 115 height 242
click at [505, 142] on div at bounding box center [486, 146] width 102 height 226
click at [497, 151] on div at bounding box center [486, 146] width 102 height 226
click at [482, 130] on div at bounding box center [486, 146] width 102 height 226
click at [482, 143] on div at bounding box center [486, 146] width 102 height 226
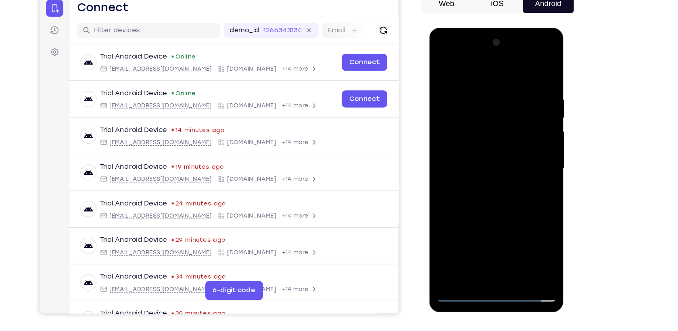
click at [500, 169] on div at bounding box center [486, 146] width 102 height 226
click at [497, 176] on div at bounding box center [486, 146] width 102 height 226
click at [495, 179] on div at bounding box center [486, 146] width 102 height 226
click at [505, 240] on div at bounding box center [486, 146] width 102 height 226
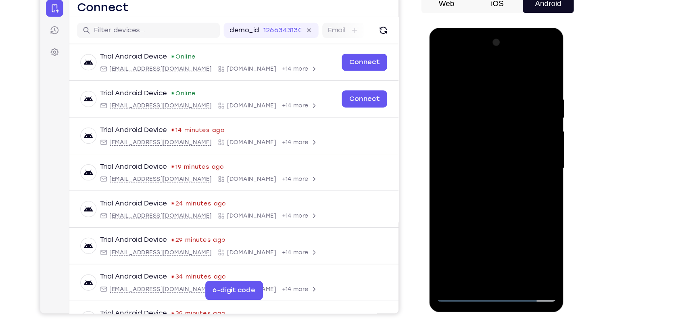
click at [504, 184] on div at bounding box center [486, 146] width 102 height 226
click at [493, 189] on div at bounding box center [486, 146] width 102 height 226
click at [488, 187] on div at bounding box center [486, 146] width 102 height 226
click at [445, 68] on div at bounding box center [486, 146] width 102 height 226
click at [500, 122] on div at bounding box center [486, 146] width 102 height 226
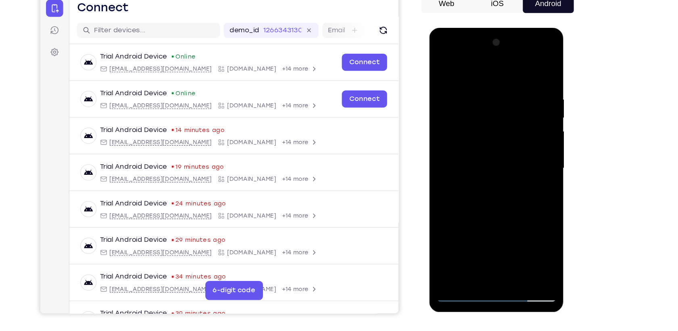
click at [532, 222] on div at bounding box center [486, 146] width 102 height 226
click at [476, 164] on div at bounding box center [486, 146] width 102 height 226
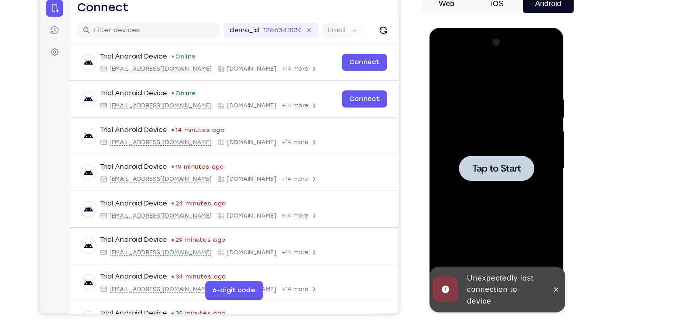
click at [489, 152] on div at bounding box center [486, 145] width 64 height 21
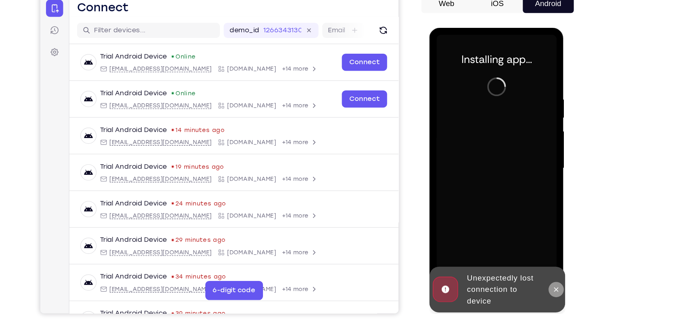
click at [541, 252] on button at bounding box center [536, 248] width 13 height 13
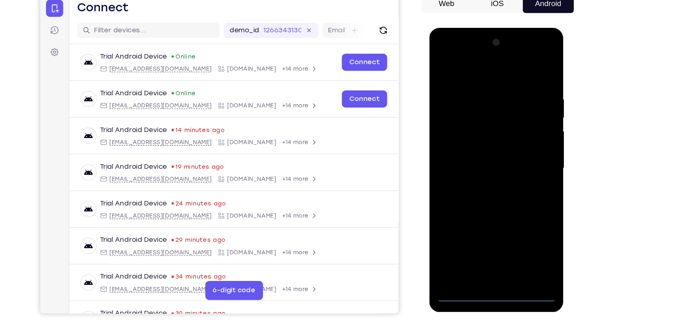
click at [490, 252] on div at bounding box center [486, 146] width 102 height 226
click at [522, 217] on div at bounding box center [486, 146] width 102 height 226
click at [481, 74] on div at bounding box center [486, 146] width 102 height 226
click at [516, 142] on div at bounding box center [486, 146] width 102 height 226
click at [479, 160] on div at bounding box center [486, 146] width 102 height 226
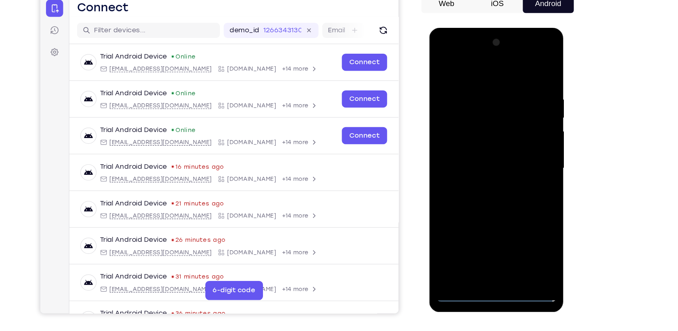
click at [499, 142] on div at bounding box center [486, 146] width 102 height 226
click at [483, 128] on div at bounding box center [486, 146] width 102 height 226
click at [487, 148] on div at bounding box center [486, 146] width 102 height 226
click at [504, 171] on div at bounding box center [486, 146] width 102 height 226
click at [505, 173] on div at bounding box center [486, 146] width 102 height 226
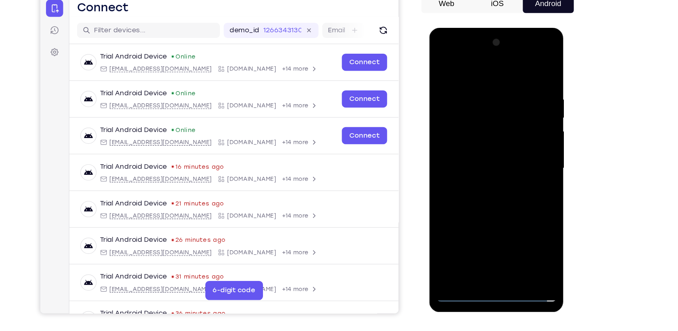
click at [492, 173] on div at bounding box center [486, 146] width 102 height 226
drag, startPoint x: 503, startPoint y: 69, endPoint x: 536, endPoint y: 75, distance: 33.6
click at [536, 75] on div at bounding box center [486, 146] width 102 height 226
click at [500, 165] on div at bounding box center [486, 146] width 102 height 226
click at [496, 181] on div at bounding box center [486, 146] width 102 height 226
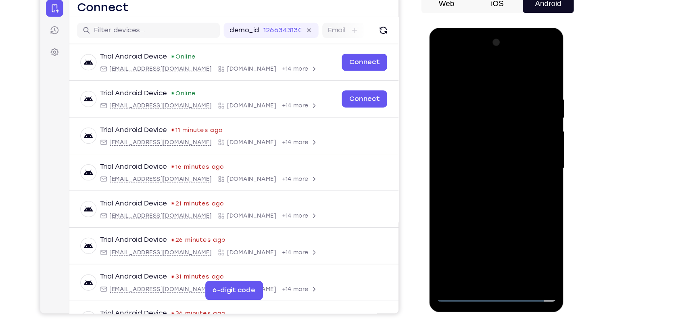
click at [503, 244] on div at bounding box center [486, 146] width 102 height 226
click at [491, 186] on div at bounding box center [486, 146] width 102 height 226
click at [495, 131] on div at bounding box center [486, 146] width 102 height 226
click at [481, 238] on div at bounding box center [486, 146] width 102 height 226
click at [524, 229] on div at bounding box center [486, 146] width 102 height 226
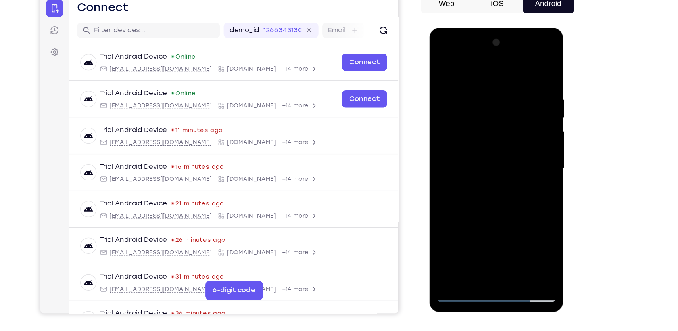
click at [532, 222] on div at bounding box center [486, 146] width 102 height 226
click at [522, 164] on div at bounding box center [486, 146] width 102 height 226
drag, startPoint x: 487, startPoint y: 107, endPoint x: 499, endPoint y: 88, distance: 21.9
click at [499, 88] on div at bounding box center [486, 146] width 102 height 226
drag, startPoint x: 486, startPoint y: 142, endPoint x: 493, endPoint y: 96, distance: 47.2
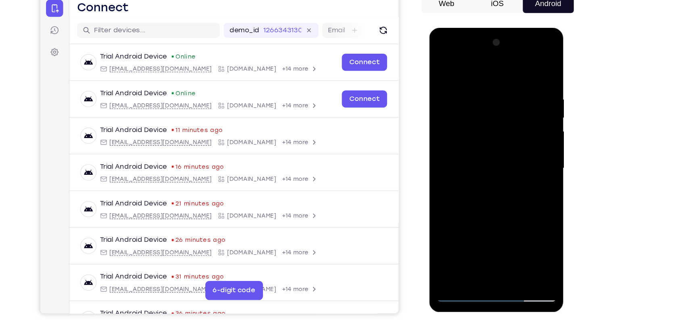
click at [493, 96] on div at bounding box center [486, 146] width 102 height 226
click at [467, 237] on div at bounding box center [486, 146] width 102 height 226
drag, startPoint x: 515, startPoint y: 222, endPoint x: 518, endPoint y: 181, distance: 41.2
click at [518, 181] on div at bounding box center [486, 146] width 102 height 226
click at [521, 174] on div at bounding box center [486, 146] width 102 height 226
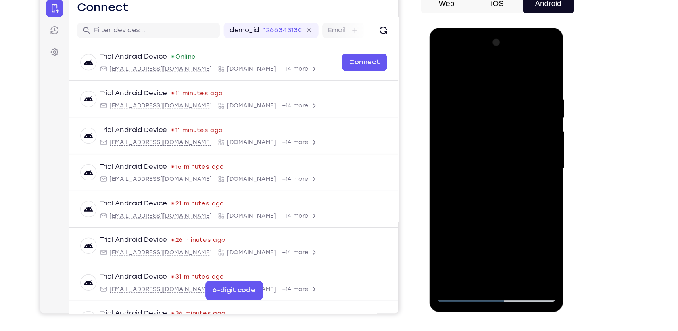
click at [527, 175] on div at bounding box center [486, 146] width 102 height 226
click at [522, 174] on div at bounding box center [486, 146] width 102 height 226
drag, startPoint x: 506, startPoint y: 212, endPoint x: 526, endPoint y: 170, distance: 46.0
click at [526, 170] on div at bounding box center [486, 146] width 102 height 226
click at [462, 174] on div at bounding box center [486, 146] width 102 height 226
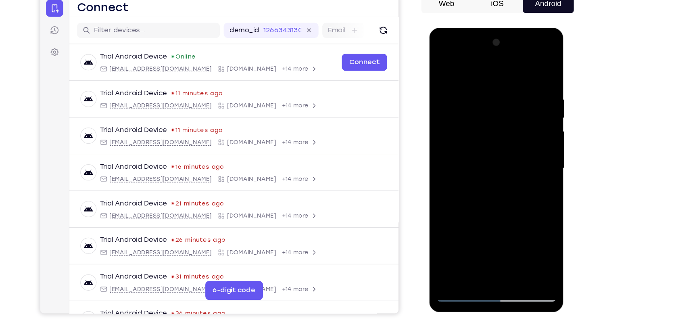
drag, startPoint x: 487, startPoint y: 217, endPoint x: 526, endPoint y: 167, distance: 63.0
click at [526, 167] on div at bounding box center [486, 146] width 102 height 226
drag, startPoint x: 501, startPoint y: 224, endPoint x: 538, endPoint y: 179, distance: 58.1
click at [538, 179] on div at bounding box center [486, 147] width 114 height 240
drag, startPoint x: 506, startPoint y: 219, endPoint x: 547, endPoint y: 183, distance: 54.3
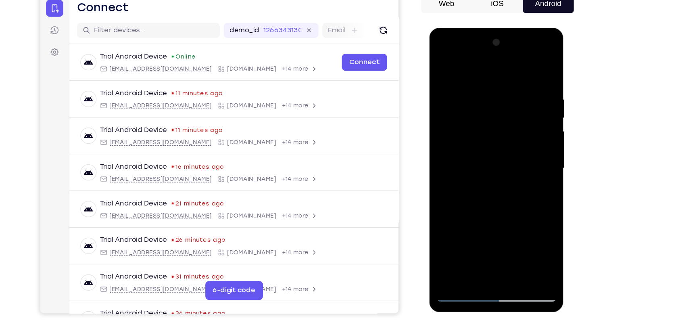
click at [544, 183] on html "Online web based iOS Simulators and Android Emulators. Run iPhone, iPad, Mobile…" at bounding box center [486, 148] width 115 height 242
drag, startPoint x: 503, startPoint y: 220, endPoint x: 545, endPoint y: 179, distance: 59.0
click at [544, 179] on html "Online web based iOS Simulators and Android Emulators. Run iPhone, iPad, Mobile…" at bounding box center [486, 148] width 115 height 242
drag, startPoint x: 502, startPoint y: 221, endPoint x: 541, endPoint y: 179, distance: 57.3
click at [541, 179] on div at bounding box center [486, 147] width 114 height 240
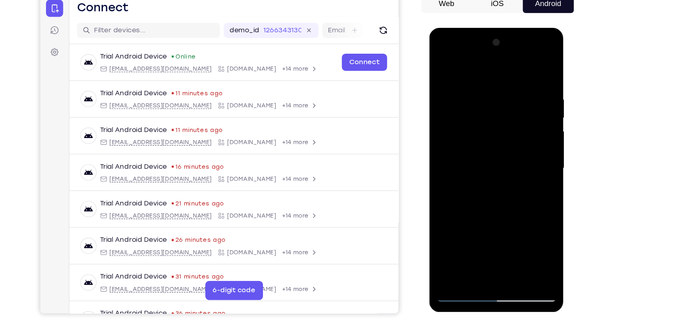
drag, startPoint x: 481, startPoint y: 225, endPoint x: 491, endPoint y: 214, distance: 15.1
click at [491, 214] on div at bounding box center [486, 146] width 102 height 226
click at [500, 208] on div at bounding box center [486, 146] width 102 height 226
click at [526, 160] on div at bounding box center [486, 146] width 102 height 226
click at [475, 141] on div at bounding box center [486, 146] width 102 height 226
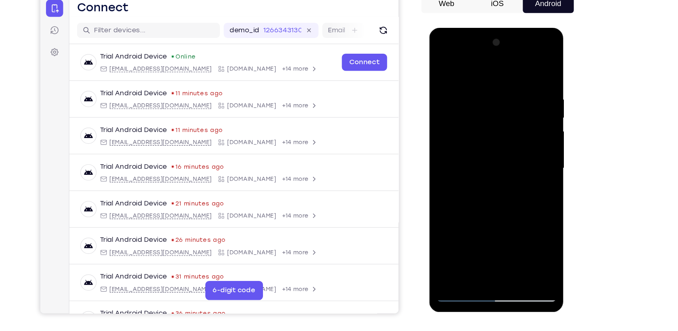
click at [470, 204] on div at bounding box center [486, 146] width 102 height 226
click at [485, 206] on div at bounding box center [486, 146] width 102 height 226
click at [477, 197] on div at bounding box center [486, 146] width 102 height 226
click at [472, 190] on div at bounding box center [486, 146] width 102 height 226
click at [486, 191] on div at bounding box center [486, 146] width 102 height 226
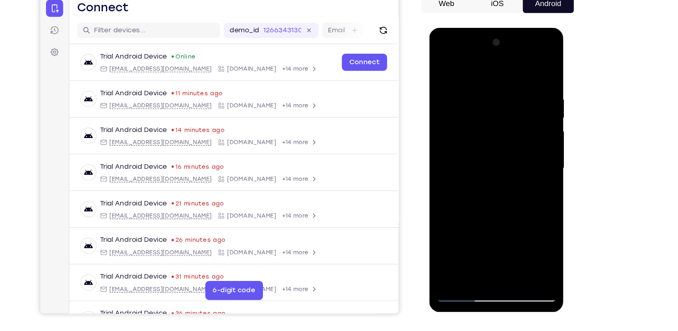
click at [514, 179] on div at bounding box center [486, 146] width 102 height 226
click at [464, 149] on div at bounding box center [486, 146] width 102 height 226
click at [471, 221] on div at bounding box center [486, 146] width 102 height 226
click at [473, 164] on div at bounding box center [486, 146] width 102 height 226
click at [441, 66] on div at bounding box center [486, 146] width 102 height 226
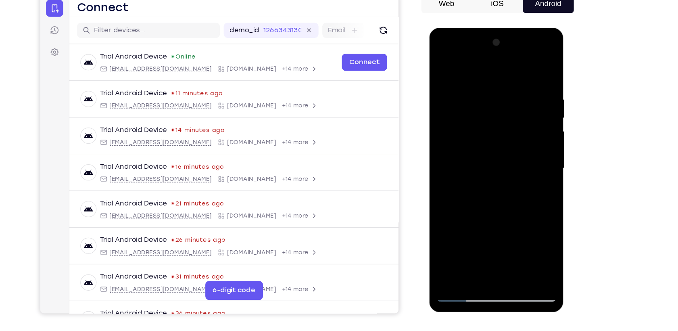
click at [446, 66] on div at bounding box center [486, 146] width 102 height 226
drag, startPoint x: 487, startPoint y: 95, endPoint x: 475, endPoint y: 242, distance: 147.7
click at [475, 242] on div at bounding box center [486, 146] width 102 height 226
drag, startPoint x: 487, startPoint y: 79, endPoint x: 475, endPoint y: 262, distance: 183.4
click at [475, 262] on div at bounding box center [486, 147] width 114 height 240
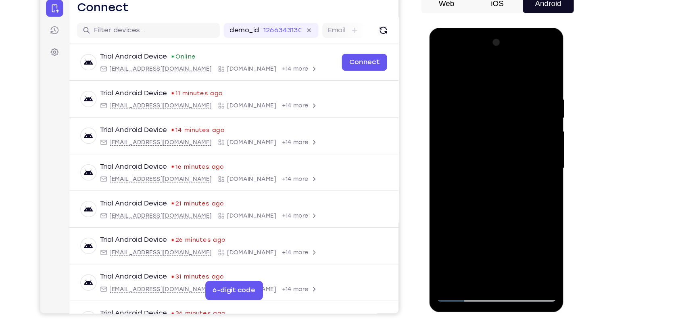
click at [475, 262] on div at bounding box center [486, 147] width 114 height 240
click at [520, 242] on div at bounding box center [486, 146] width 102 height 226
click at [452, 241] on div at bounding box center [486, 146] width 102 height 226
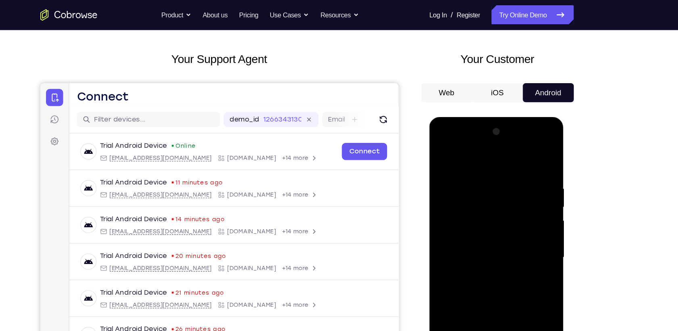
click at [607, 65] on div "Your Support Agent Your Customer Web iOS Android Next Steps We’d be happy to gi…" at bounding box center [339, 258] width 678 height 532
click at [564, 22] on nav "Go back Powerful, Flexible and Trustworthy. Avoid all extra friction for both A…" at bounding box center [339, 13] width 678 height 26
click at [554, 13] on icon at bounding box center [554, 12] width 6 height 3
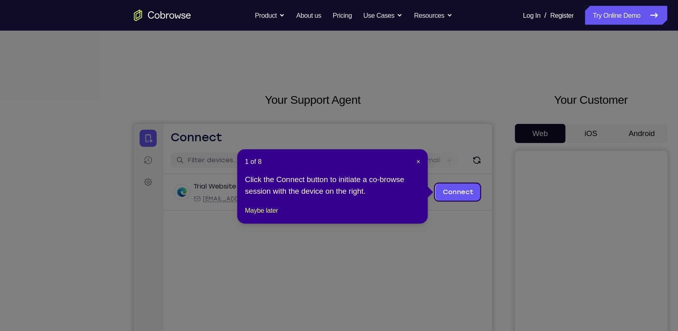
click at [357, 137] on div "1 of 8 × Click the Connect button to initiate a co-browse session with the devi…" at bounding box center [281, 157] width 161 height 63
click at [354, 137] on span "×" at bounding box center [353, 136] width 3 height 6
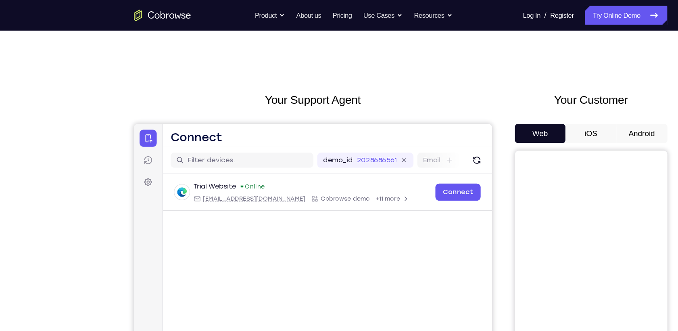
scroll to position [17, 0]
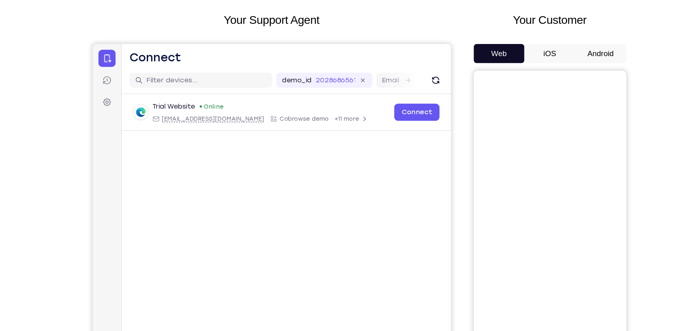
click at [548, 98] on button "Android" at bounding box center [543, 96] width 43 height 16
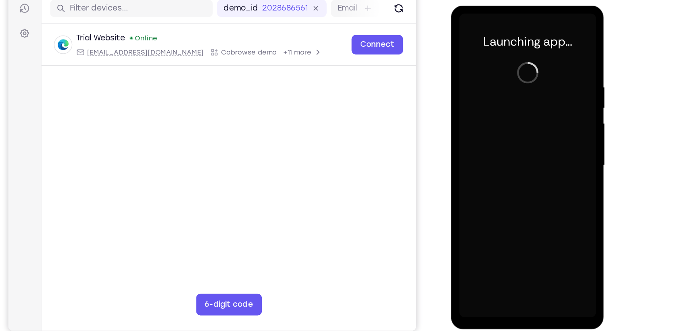
scroll to position [55, 0]
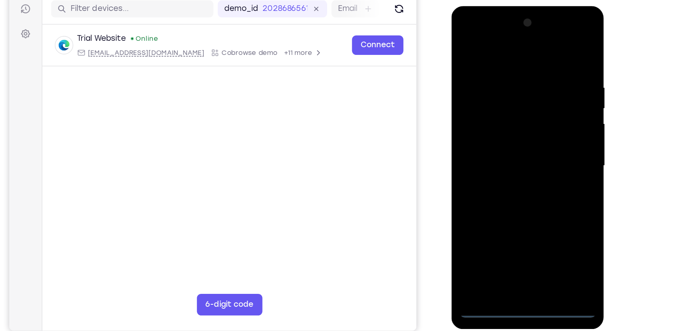
click at [509, 235] on div at bounding box center [508, 125] width 102 height 226
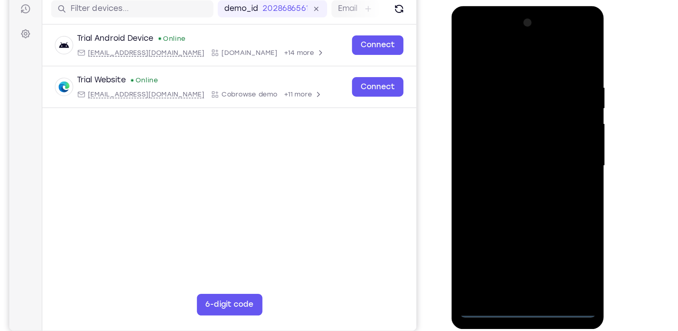
click at [544, 197] on div at bounding box center [508, 125] width 102 height 226
click at [479, 41] on div at bounding box center [508, 125] width 102 height 226
click at [541, 127] on div at bounding box center [508, 125] width 102 height 226
click at [499, 139] on div at bounding box center [508, 125] width 102 height 226
click at [502, 114] on div at bounding box center [508, 125] width 102 height 226
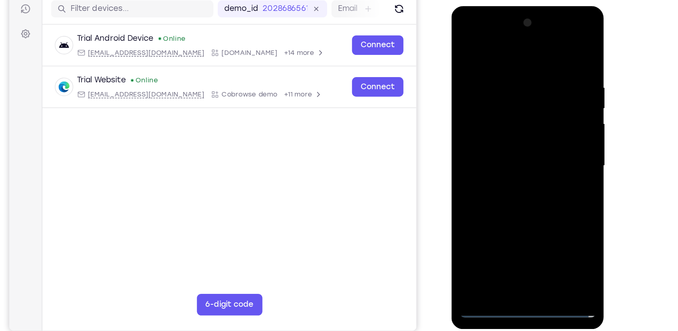
click at [482, 103] on div at bounding box center [508, 125] width 102 height 226
click at [548, 107] on div at bounding box center [508, 125] width 102 height 226
click at [477, 92] on div at bounding box center [508, 125] width 102 height 226
click at [497, 119] on div at bounding box center [508, 125] width 102 height 226
click at [522, 148] on div at bounding box center [508, 125] width 102 height 226
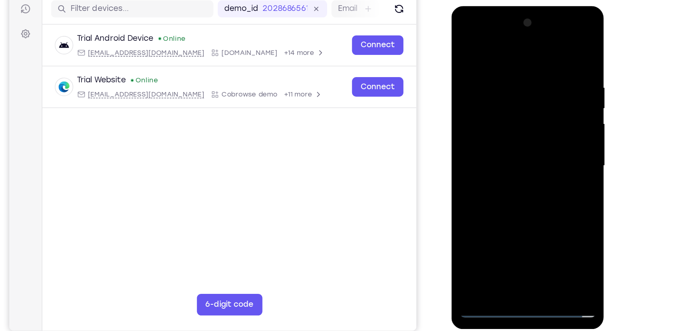
click at [522, 148] on div at bounding box center [508, 125] width 102 height 226
drag, startPoint x: 478, startPoint y: 46, endPoint x: 575, endPoint y: 49, distance: 97.2
click at [566, 49] on html "Online web based iOS Simulators and Android Emulators. Run iPhone, iPad, Mobile…" at bounding box center [508, 127] width 115 height 242
click at [515, 149] on div at bounding box center [508, 125] width 102 height 226
click at [512, 155] on div at bounding box center [508, 125] width 102 height 226
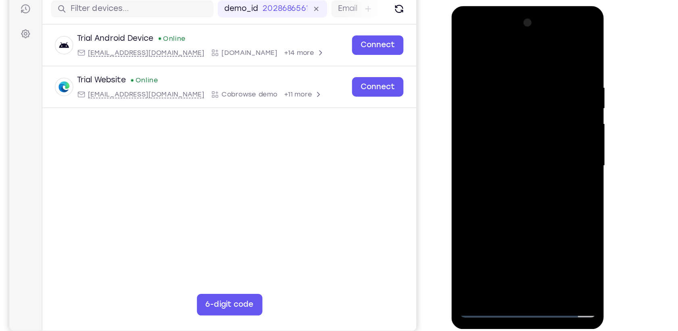
click at [529, 219] on div at bounding box center [508, 125] width 102 height 226
click at [516, 168] on div at bounding box center [508, 125] width 102 height 226
click at [501, 123] on div at bounding box center [508, 125] width 102 height 226
click at [463, 42] on div at bounding box center [508, 125] width 102 height 226
click at [498, 117] on div at bounding box center [508, 125] width 102 height 226
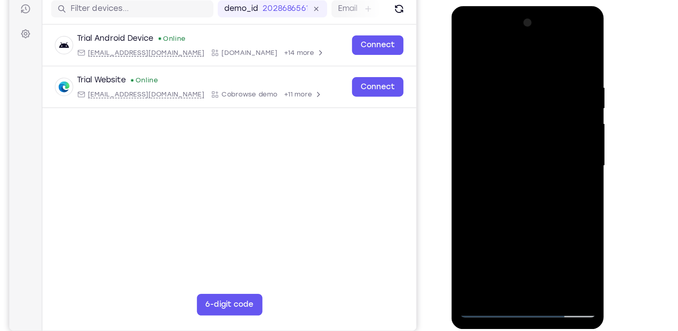
click at [550, 201] on div at bounding box center [508, 125] width 102 height 226
click at [466, 44] on div at bounding box center [508, 125] width 102 height 226
click at [516, 118] on div at bounding box center [508, 125] width 102 height 226
click at [463, 45] on div at bounding box center [508, 125] width 102 height 226
click at [496, 134] on div at bounding box center [508, 125] width 102 height 226
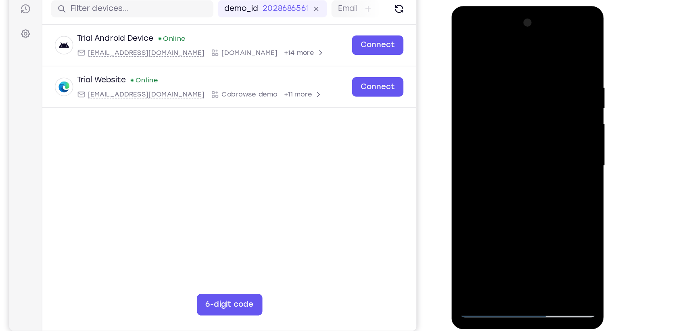
click at [467, 44] on div at bounding box center [508, 125] width 102 height 226
click at [507, 117] on div at bounding box center [508, 125] width 102 height 226
click at [464, 49] on div at bounding box center [508, 125] width 102 height 226
click at [466, 42] on div at bounding box center [508, 125] width 102 height 226
click at [529, 220] on div at bounding box center [508, 125] width 102 height 226
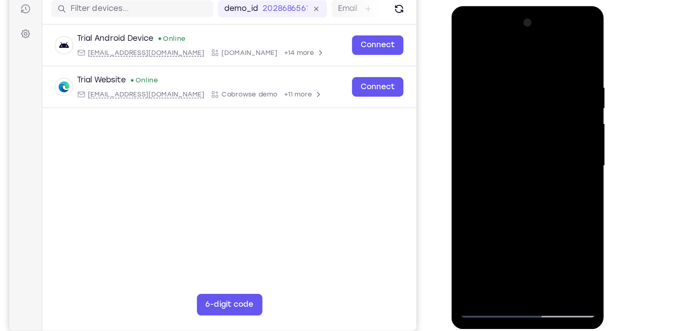
click at [471, 68] on div at bounding box center [508, 125] width 102 height 226
click at [486, 219] on div at bounding box center [508, 125] width 102 height 226
click at [552, 156] on div at bounding box center [508, 125] width 102 height 226
click at [546, 156] on div at bounding box center [508, 125] width 102 height 226
click at [534, 154] on div at bounding box center [508, 125] width 102 height 226
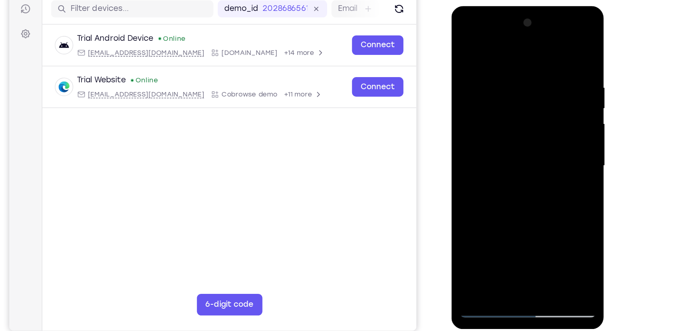
click at [526, 154] on div at bounding box center [508, 125] width 102 height 226
drag, startPoint x: 528, startPoint y: 206, endPoint x: 543, endPoint y: 168, distance: 40.7
click at [543, 168] on div at bounding box center [508, 125] width 102 height 226
drag, startPoint x: 552, startPoint y: 166, endPoint x: 552, endPoint y: 183, distance: 17.8
click at [552, 183] on div at bounding box center [508, 125] width 102 height 226
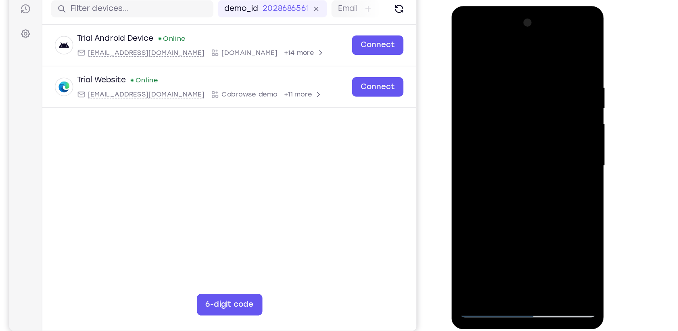
click at [553, 172] on div at bounding box center [508, 125] width 102 height 226
click at [550, 49] on div at bounding box center [508, 125] width 102 height 226
click at [522, 118] on div at bounding box center [508, 125] width 102 height 226
click at [466, 44] on div at bounding box center [508, 125] width 102 height 226
click at [553, 82] on div at bounding box center [508, 125] width 102 height 226
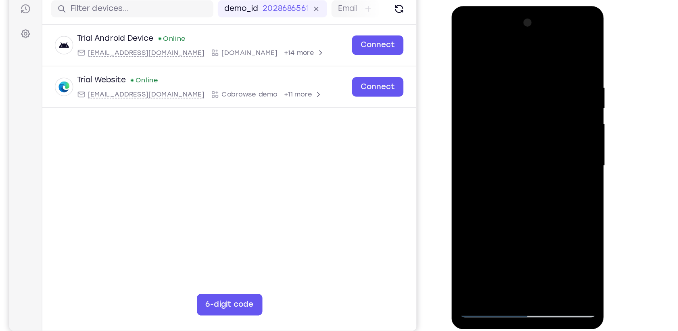
click at [553, 82] on div at bounding box center [508, 125] width 102 height 226
click at [462, 77] on div at bounding box center [508, 125] width 102 height 226
click at [465, 78] on div at bounding box center [508, 125] width 102 height 226
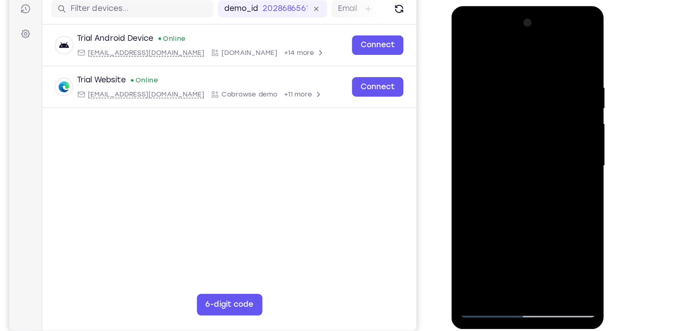
click at [491, 99] on div at bounding box center [508, 125] width 102 height 226
click at [463, 49] on div at bounding box center [508, 125] width 102 height 226
click at [493, 116] on div at bounding box center [508, 125] width 102 height 226
click at [495, 138] on div at bounding box center [508, 125] width 102 height 226
click at [479, 209] on div at bounding box center [508, 125] width 102 height 226
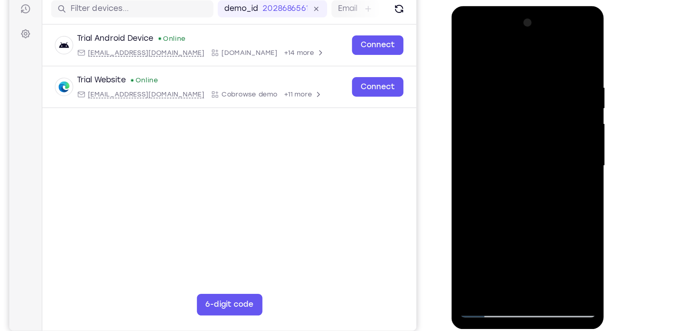
click at [489, 213] on div at bounding box center [508, 125] width 102 height 226
click at [492, 215] on div at bounding box center [508, 125] width 102 height 226
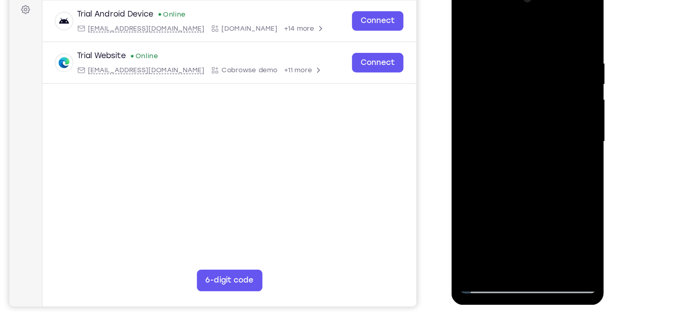
click at [497, 192] on div at bounding box center [508, 101] width 102 height 226
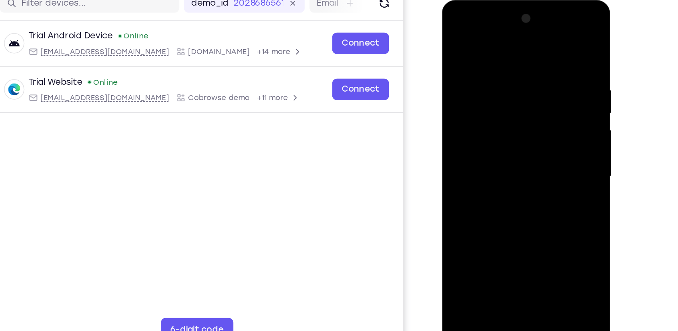
scroll to position [74, 0]
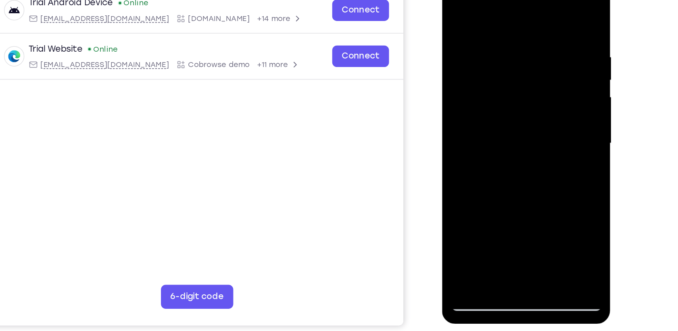
click at [486, 178] on div at bounding box center [499, 86] width 102 height 226
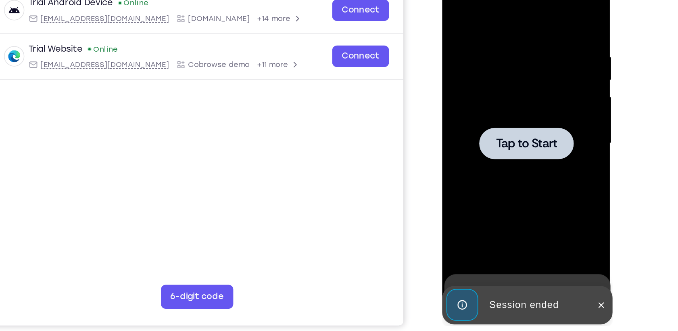
click at [502, 58] on div at bounding box center [499, 86] width 102 height 226
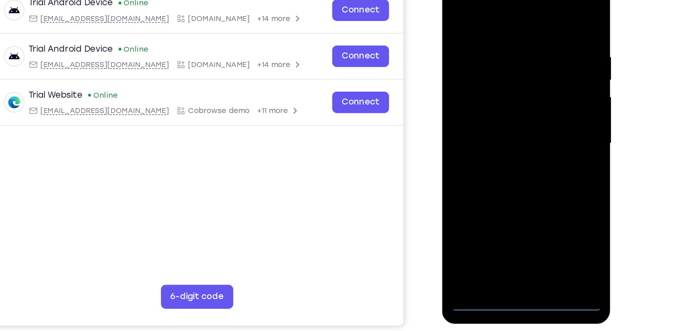
click at [503, 193] on div at bounding box center [499, 86] width 102 height 226
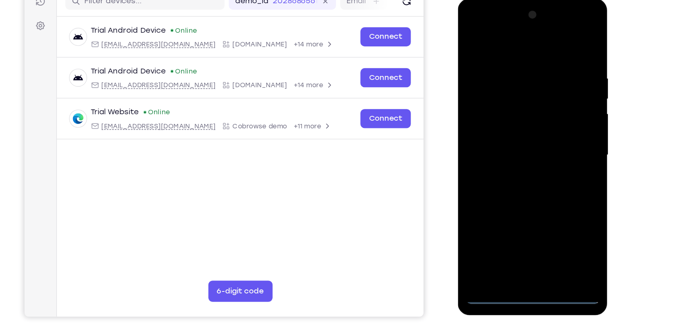
scroll to position [74, 0]
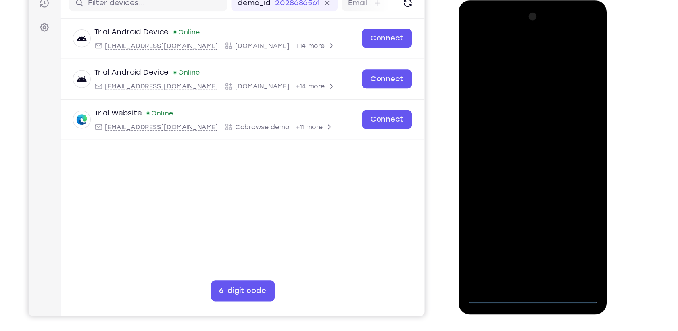
click at [552, 191] on div at bounding box center [515, 119] width 102 height 226
click at [479, 37] on div at bounding box center [515, 119] width 102 height 226
click at [552, 119] on div at bounding box center [515, 119] width 102 height 226
click at [506, 131] on div at bounding box center [515, 119] width 102 height 226
click at [519, 102] on div at bounding box center [515, 119] width 102 height 226
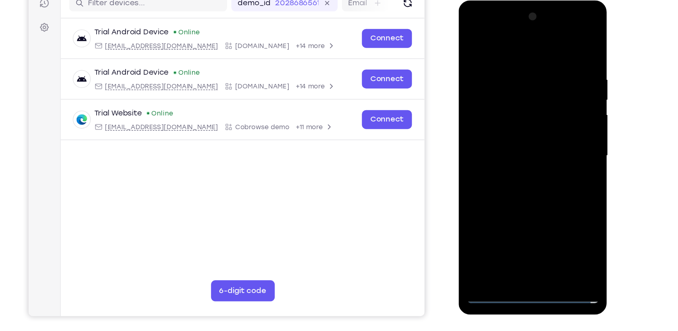
click at [506, 113] on div at bounding box center [515, 119] width 102 height 226
click at [517, 133] on div at bounding box center [515, 119] width 102 height 226
click at [514, 102] on div at bounding box center [515, 119] width 102 height 226
click at [530, 212] on div at bounding box center [515, 119] width 102 height 226
click at [515, 164] on div at bounding box center [515, 119] width 102 height 226
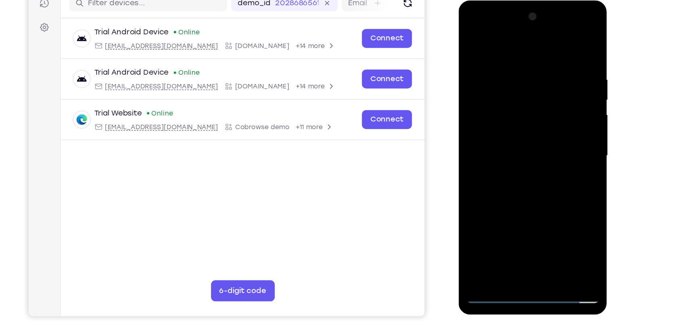
click at [508, 102] on div at bounding box center [515, 119] width 102 height 226
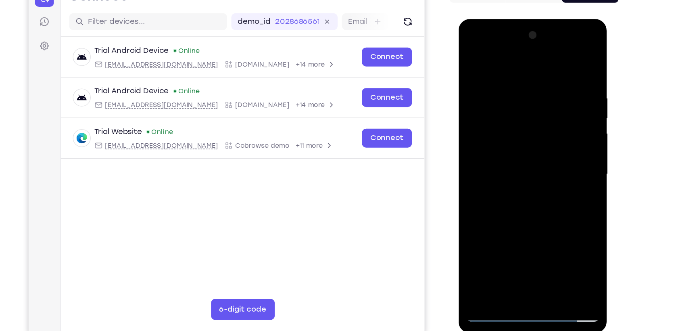
drag, startPoint x: 543, startPoint y: 83, endPoint x: 543, endPoint y: 123, distance: 39.9
click at [543, 123] on div at bounding box center [515, 138] width 102 height 226
drag, startPoint x: 549, startPoint y: 128, endPoint x: 550, endPoint y: 103, distance: 24.6
click at [550, 103] on div at bounding box center [515, 138] width 102 height 226
drag, startPoint x: 517, startPoint y: 141, endPoint x: 517, endPoint y: 119, distance: 22.2
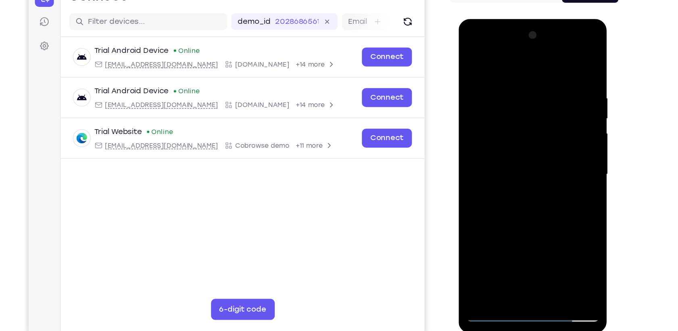
click at [517, 119] on div at bounding box center [515, 138] width 102 height 226
drag, startPoint x: 521, startPoint y: 127, endPoint x: 524, endPoint y: 114, distance: 13.9
click at [524, 114] on div at bounding box center [515, 138] width 102 height 226
click at [502, 158] on div at bounding box center [515, 138] width 102 height 226
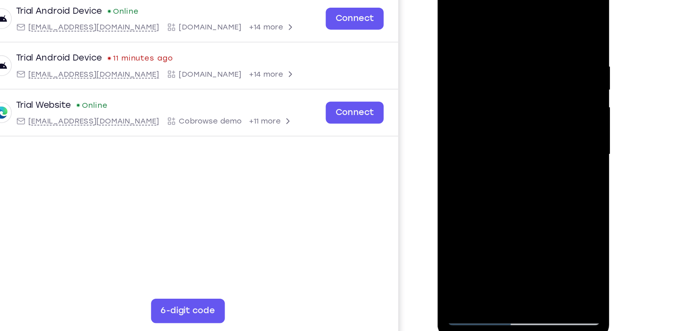
click at [491, 113] on div at bounding box center [495, 94] width 102 height 226
click at [536, 168] on div at bounding box center [495, 94] width 102 height 226
click at [541, 174] on div at bounding box center [495, 94] width 102 height 226
click at [512, 77] on div at bounding box center [495, 94] width 102 height 226
click at [531, 150] on div at bounding box center [495, 94] width 102 height 226
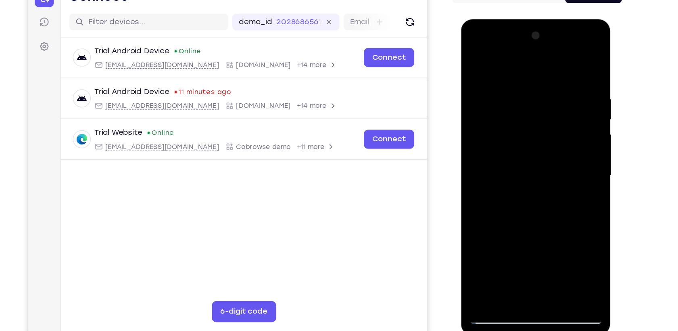
click at [500, 225] on div at bounding box center [518, 138] width 102 height 226
click at [539, 185] on div at bounding box center [518, 138] width 102 height 226
click at [559, 153] on div at bounding box center [518, 138] width 102 height 226
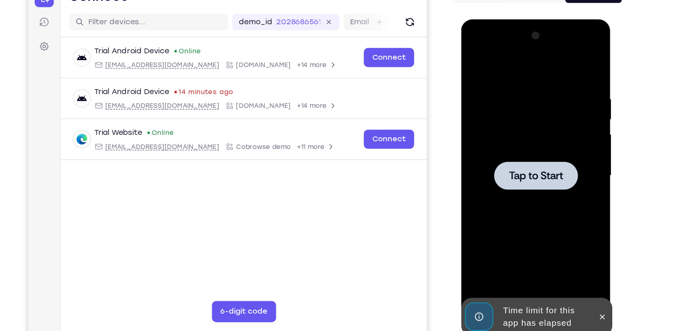
click at [533, 109] on div at bounding box center [518, 138] width 102 height 226
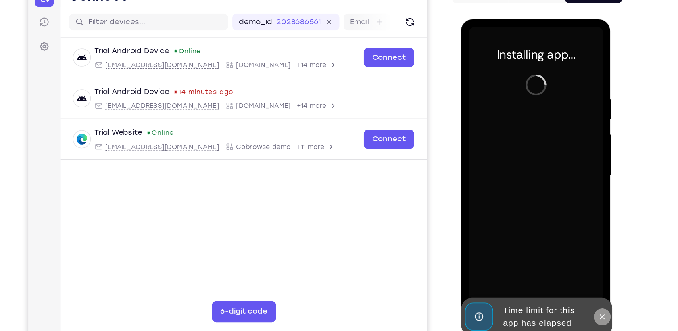
click at [570, 247] on icon at bounding box center [568, 245] width 6 height 6
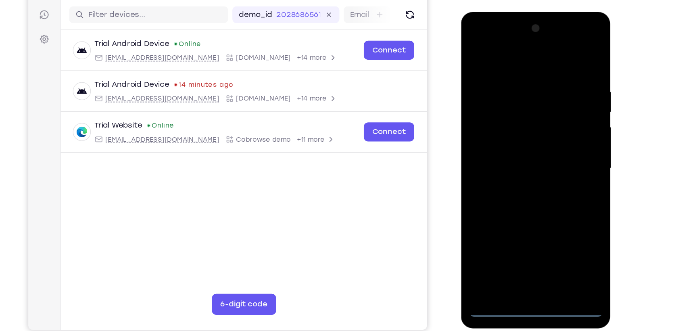
click at [519, 235] on div at bounding box center [518, 131] width 102 height 226
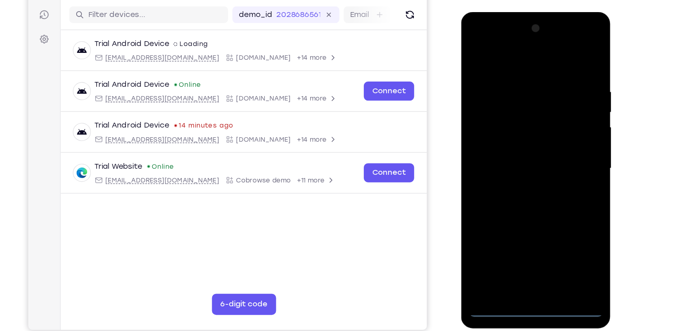
click at [525, 237] on div at bounding box center [518, 131] width 102 height 226
click at [552, 205] on div at bounding box center [518, 131] width 102 height 226
click at [510, 48] on div at bounding box center [518, 131] width 102 height 226
click at [549, 125] on div at bounding box center [518, 131] width 102 height 226
click at [511, 223] on div at bounding box center [518, 131] width 102 height 226
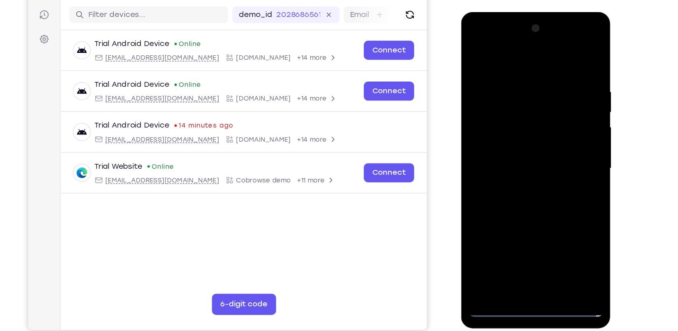
click at [519, 127] on div at bounding box center [518, 131] width 102 height 226
click at [507, 118] on div at bounding box center [518, 131] width 102 height 226
click at [509, 127] on div at bounding box center [518, 131] width 102 height 226
click at [520, 159] on div at bounding box center [518, 131] width 102 height 226
click at [501, 151] on div at bounding box center [518, 131] width 102 height 226
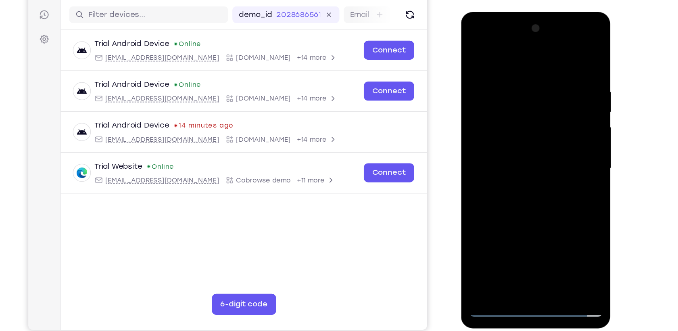
click at [527, 166] on div at bounding box center [518, 131] width 102 height 226
click at [536, 225] on div at bounding box center [518, 131] width 102 height 226
click at [518, 172] on div at bounding box center [518, 131] width 102 height 226
click at [528, 105] on div at bounding box center [518, 131] width 102 height 226
click at [516, 217] on div at bounding box center [518, 131] width 102 height 226
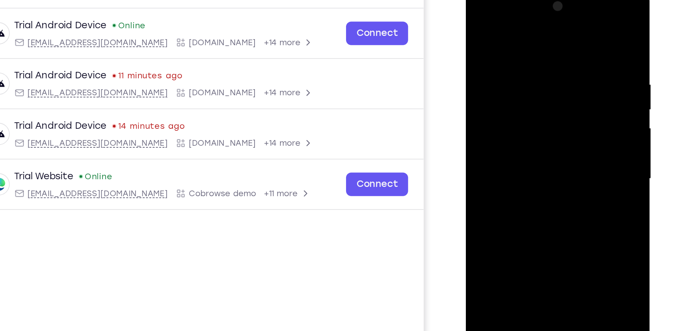
scroll to position [74, 0]
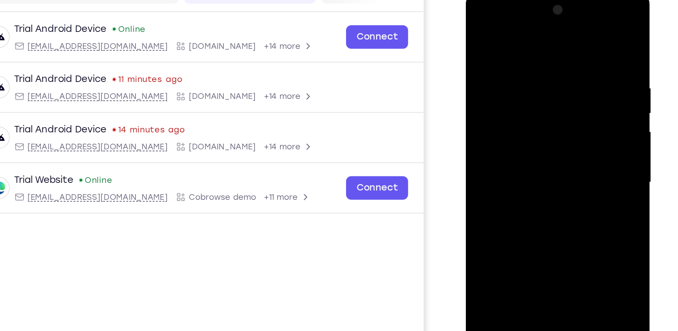
drag, startPoint x: 527, startPoint y: 68, endPoint x: 522, endPoint y: 97, distance: 29.4
click at [522, 97] on div at bounding box center [523, 109] width 102 height 226
click at [518, 53] on div at bounding box center [523, 109] width 102 height 226
click at [557, 96] on div at bounding box center [523, 109] width 102 height 226
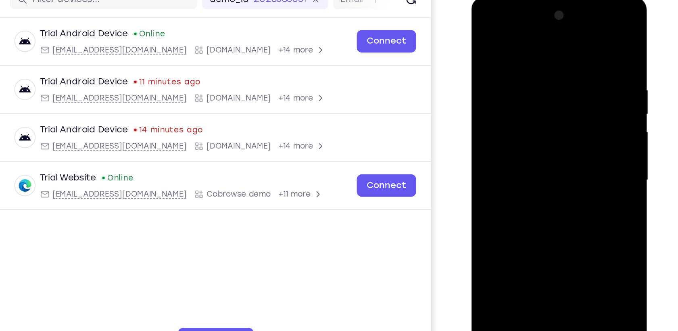
scroll to position [74, 0]
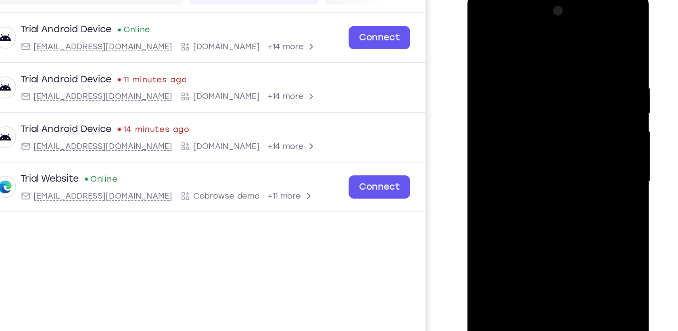
drag, startPoint x: 541, startPoint y: 54, endPoint x: 543, endPoint y: 86, distance: 32.3
click at [543, 86] on div at bounding box center [524, 110] width 102 height 226
click at [523, 62] on div at bounding box center [524, 110] width 102 height 226
click at [543, 102] on div at bounding box center [524, 110] width 102 height 226
click at [502, 90] on div at bounding box center [524, 110] width 102 height 226
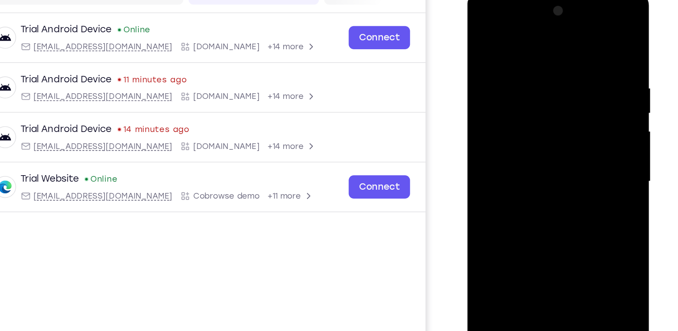
click at [510, 90] on div at bounding box center [524, 110] width 102 height 226
click at [510, 168] on div at bounding box center [524, 110] width 102 height 226
click at [527, 168] on div at bounding box center [524, 110] width 102 height 226
click at [505, 201] on div at bounding box center [524, 110] width 102 height 226
click at [548, 156] on div at bounding box center [524, 110] width 102 height 226
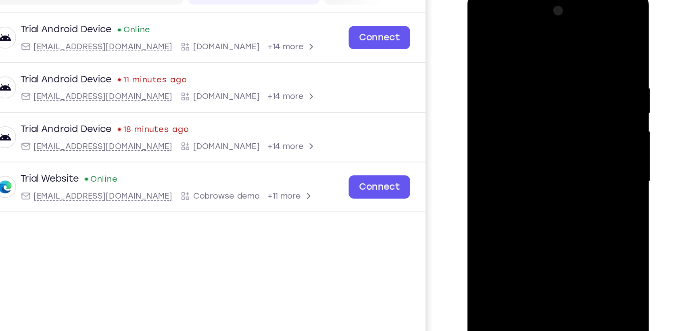
click at [562, 123] on div at bounding box center [524, 110] width 102 height 226
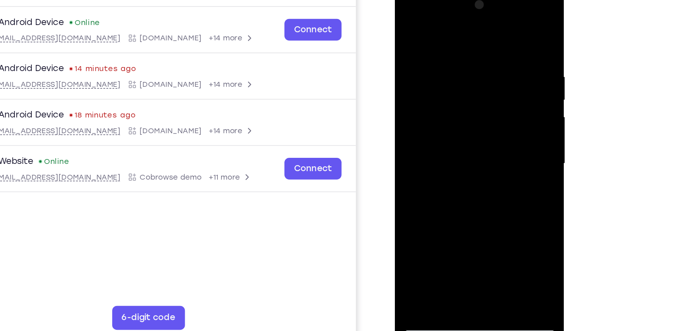
scroll to position [77, 0]
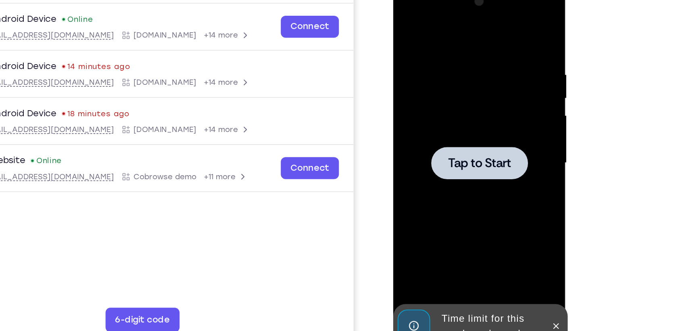
click at [456, 81] on div at bounding box center [450, 102] width 102 height 226
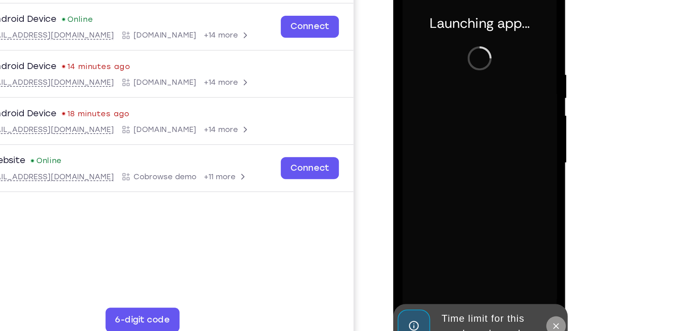
click at [498, 207] on icon at bounding box center [500, 209] width 6 height 6
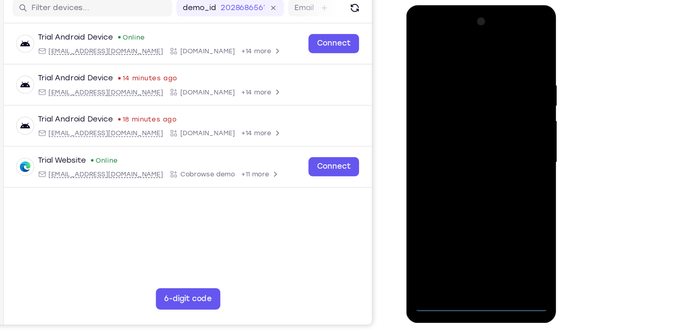
click at [463, 231] on div at bounding box center [463, 124] width 102 height 226
click at [503, 191] on div at bounding box center [463, 124] width 102 height 226
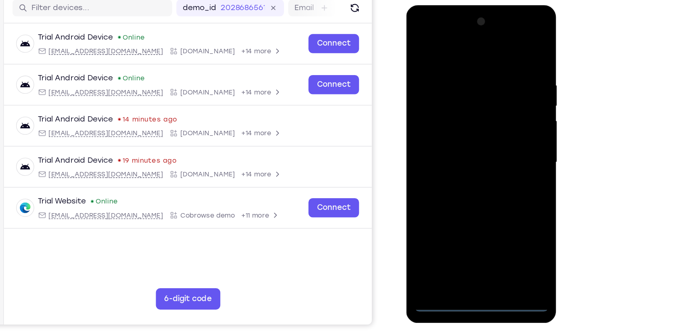
click at [433, 47] on div at bounding box center [463, 124] width 102 height 226
click at [497, 117] on div at bounding box center [463, 124] width 102 height 226
click at [456, 143] on div at bounding box center [463, 124] width 102 height 226
click at [442, 110] on div at bounding box center [463, 124] width 102 height 226
click at [445, 112] on div at bounding box center [463, 124] width 102 height 226
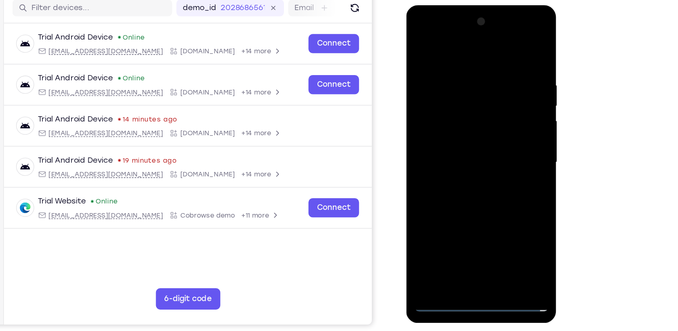
click at [448, 121] on div at bounding box center [463, 124] width 102 height 226
click at [460, 151] on div at bounding box center [463, 124] width 102 height 226
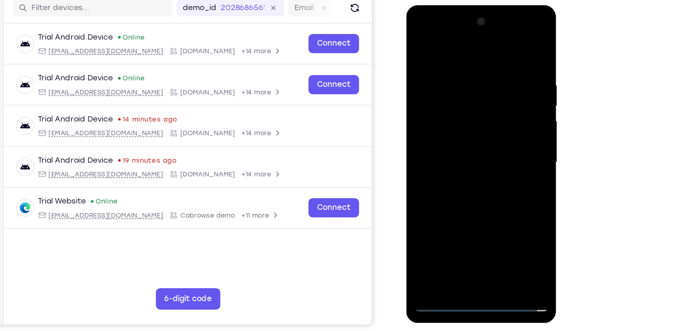
drag, startPoint x: 429, startPoint y: 46, endPoint x: 558, endPoint y: 64, distance: 130.2
click at [521, 64] on html "Online web based iOS Simulators and Android Emulators. Run iPhone, iPad, Mobile…" at bounding box center [463, 126] width 115 height 242
click at [469, 148] on div at bounding box center [463, 124] width 102 height 226
click at [468, 155] on div at bounding box center [463, 124] width 102 height 226
click at [480, 220] on div at bounding box center [463, 124] width 102 height 226
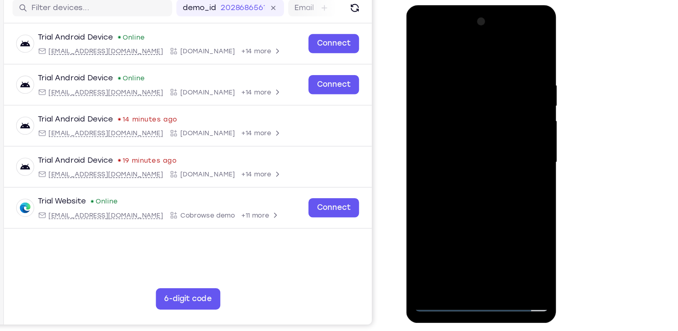
click at [463, 164] on div at bounding box center [463, 124] width 102 height 226
click at [468, 100] on div at bounding box center [463, 124] width 102 height 226
click at [459, 213] on div at bounding box center [463, 124] width 102 height 226
click at [444, 218] on div at bounding box center [463, 124] width 102 height 226
click at [486, 170] on div at bounding box center [463, 124] width 102 height 226
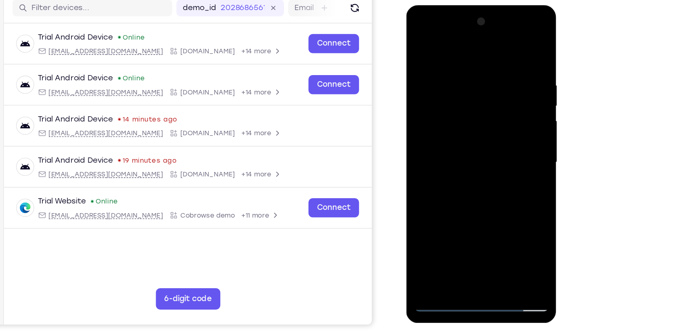
click at [486, 170] on div at bounding box center [463, 124] width 102 height 226
click at [501, 135] on div at bounding box center [463, 124] width 102 height 226
click at [420, 45] on div at bounding box center [463, 124] width 102 height 226
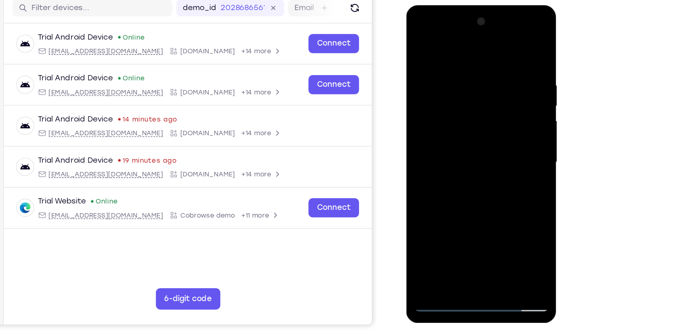
click at [457, 123] on div at bounding box center [463, 124] width 102 height 226
click at [459, 210] on div at bounding box center [463, 124] width 102 height 226
click at [448, 217] on div at bounding box center [463, 124] width 102 height 226
click at [415, 41] on div at bounding box center [463, 124] width 102 height 226
click at [464, 119] on div at bounding box center [463, 124] width 102 height 226
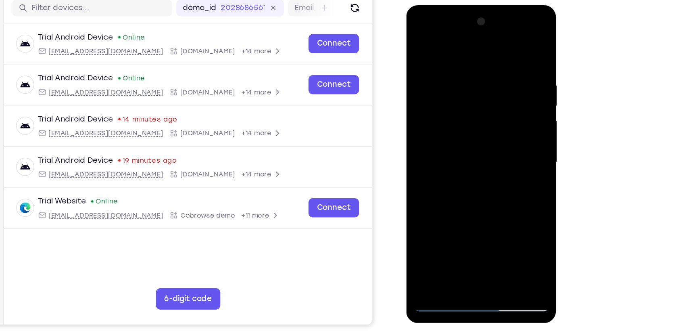
click at [420, 45] on div at bounding box center [463, 124] width 102 height 226
click at [461, 106] on div at bounding box center [463, 124] width 102 height 226
click at [419, 42] on div at bounding box center [463, 124] width 102 height 226
click at [449, 103] on div at bounding box center [463, 124] width 102 height 226
click at [504, 202] on div at bounding box center [463, 124] width 102 height 226
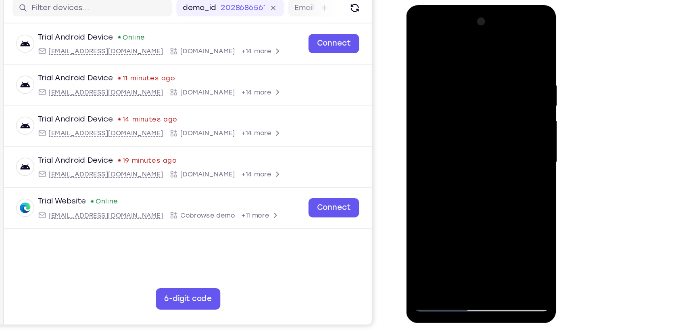
drag, startPoint x: 475, startPoint y: 86, endPoint x: 476, endPoint y: 56, distance: 29.9
click at [476, 56] on div at bounding box center [463, 124] width 102 height 226
click at [506, 204] on div at bounding box center [463, 124] width 102 height 226
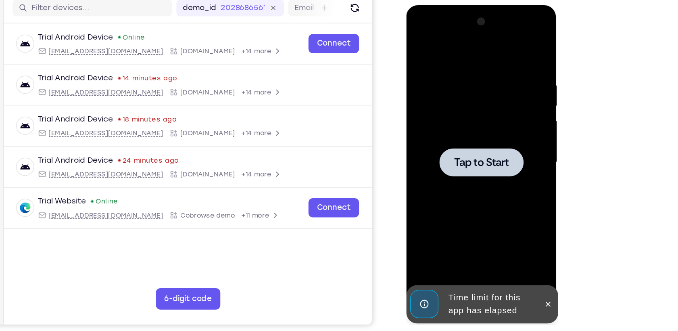
click at [464, 112] on div at bounding box center [463, 124] width 102 height 226
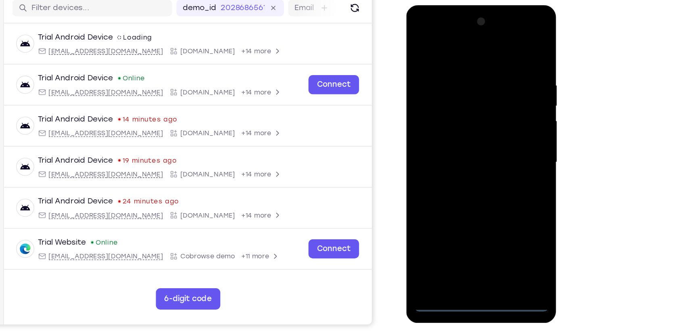
click at [463, 228] on div at bounding box center [463, 124] width 102 height 226
click at [465, 233] on div at bounding box center [463, 124] width 102 height 226
click at [499, 192] on div at bounding box center [463, 124] width 102 height 226
click at [442, 46] on div at bounding box center [463, 124] width 102 height 226
click at [497, 123] on div at bounding box center [463, 124] width 102 height 226
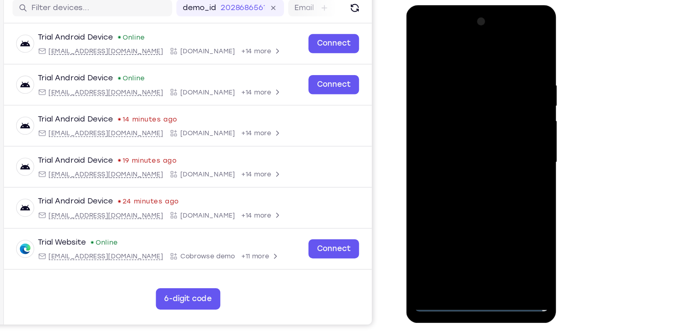
click at [456, 138] on div at bounding box center [463, 124] width 102 height 226
click at [462, 118] on div at bounding box center [463, 124] width 102 height 226
click at [455, 113] on div at bounding box center [463, 124] width 102 height 226
click at [446, 121] on div at bounding box center [463, 124] width 102 height 226
click at [466, 148] on div at bounding box center [463, 124] width 102 height 226
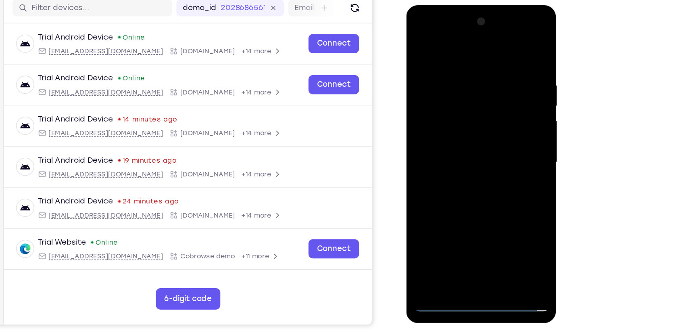
click at [466, 154] on div at bounding box center [463, 124] width 102 height 226
click at [470, 147] on div at bounding box center [463, 124] width 102 height 226
drag, startPoint x: 435, startPoint y: 41, endPoint x: 539, endPoint y: 43, distance: 104.4
click at [521, 43] on html "Online web based iOS Simulators and Android Emulators. Run iPhone, iPad, Mobile…" at bounding box center [463, 126] width 115 height 242
click at [456, 148] on div at bounding box center [463, 124] width 102 height 226
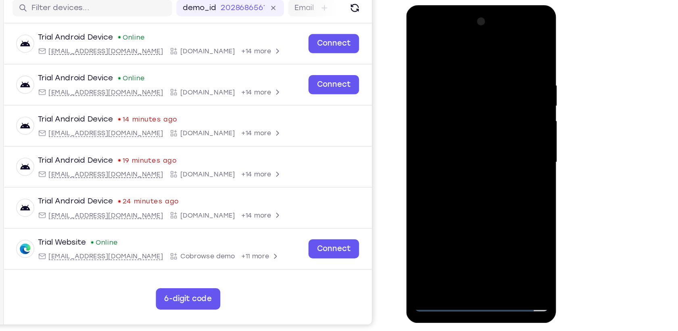
click at [462, 152] on div at bounding box center [463, 124] width 102 height 226
click at [503, 139] on div at bounding box center [463, 124] width 102 height 226
click at [437, 109] on div at bounding box center [463, 124] width 102 height 226
click at [436, 119] on div at bounding box center [463, 124] width 102 height 226
click at [461, 147] on div at bounding box center [463, 124] width 102 height 226
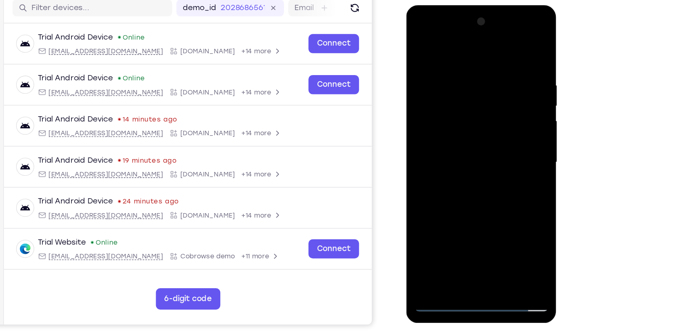
click at [469, 150] on div at bounding box center [463, 124] width 102 height 226
click at [470, 152] on div at bounding box center [463, 124] width 102 height 226
drag, startPoint x: 439, startPoint y: 49, endPoint x: 510, endPoint y: 57, distance: 71.4
click at [510, 57] on div at bounding box center [463, 124] width 102 height 226
click at [470, 149] on div at bounding box center [463, 124] width 102 height 226
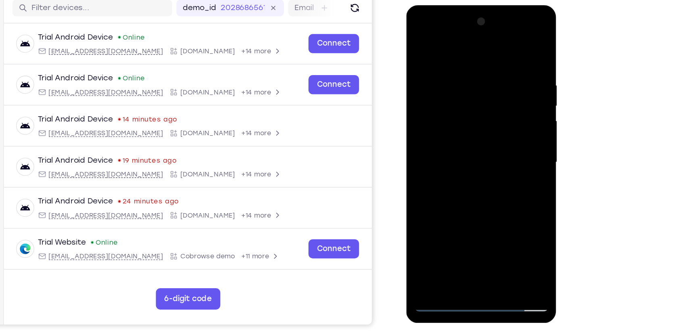
click at [474, 150] on div at bounding box center [463, 124] width 102 height 226
drag, startPoint x: 481, startPoint y: 48, endPoint x: 474, endPoint y: 164, distance: 117.1
click at [474, 164] on div at bounding box center [463, 124] width 102 height 226
click at [465, 158] on div at bounding box center [463, 124] width 102 height 226
click at [477, 218] on div at bounding box center [463, 124] width 102 height 226
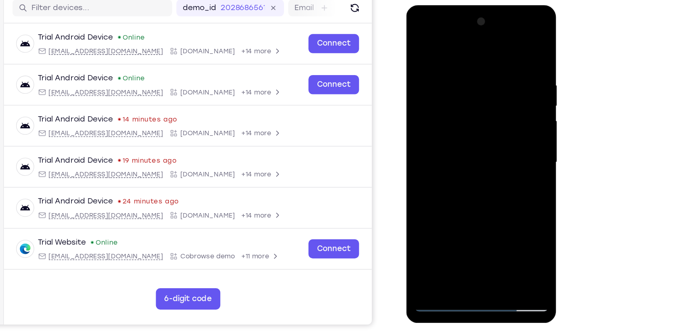
click at [450, 167] on div at bounding box center [463, 124] width 102 height 226
click at [462, 103] on div at bounding box center [463, 124] width 102 height 226
click at [454, 212] on div at bounding box center [463, 124] width 102 height 226
click at [504, 206] on div at bounding box center [463, 124] width 102 height 226
click at [448, 118] on div at bounding box center [463, 124] width 102 height 226
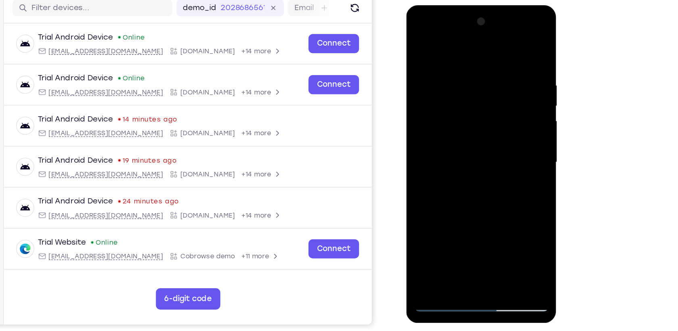
click at [440, 214] on div at bounding box center [463, 124] width 102 height 226
click at [500, 202] on div at bounding box center [463, 124] width 102 height 226
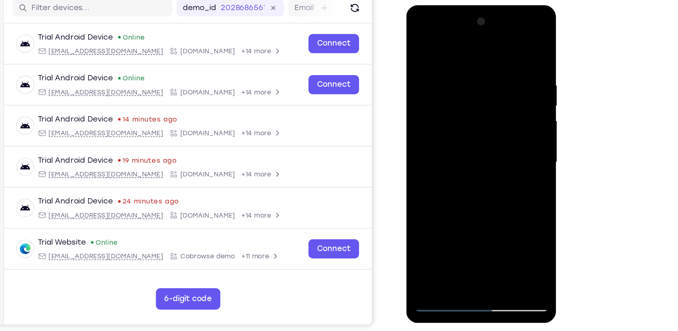
click at [500, 202] on div at bounding box center [463, 124] width 102 height 226
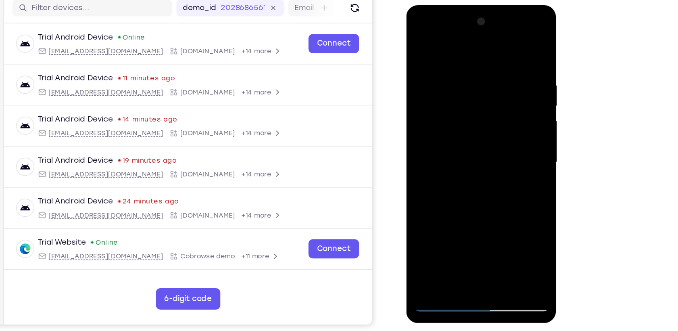
click at [500, 202] on div at bounding box center [463, 124] width 102 height 226
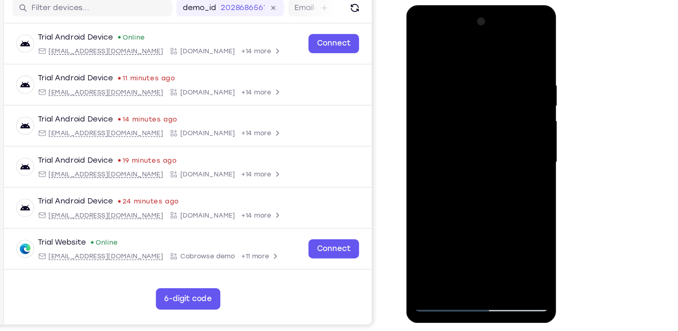
click at [500, 202] on div at bounding box center [463, 124] width 102 height 226
click at [466, 58] on div at bounding box center [463, 124] width 102 height 226
click at [466, 212] on div at bounding box center [463, 124] width 102 height 226
click at [504, 201] on div at bounding box center [463, 124] width 102 height 226
click at [420, 44] on div at bounding box center [463, 124] width 102 height 226
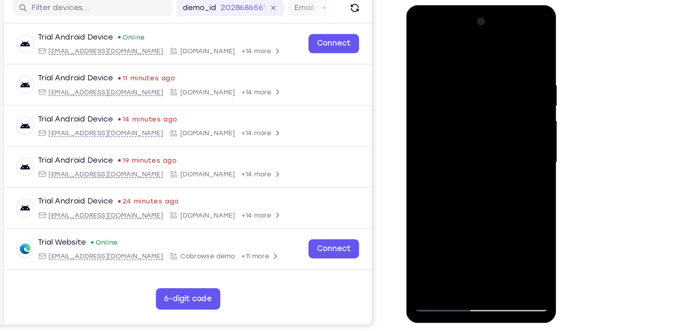
click at [442, 104] on div at bounding box center [463, 124] width 102 height 226
click at [467, 108] on div at bounding box center [463, 124] width 102 height 226
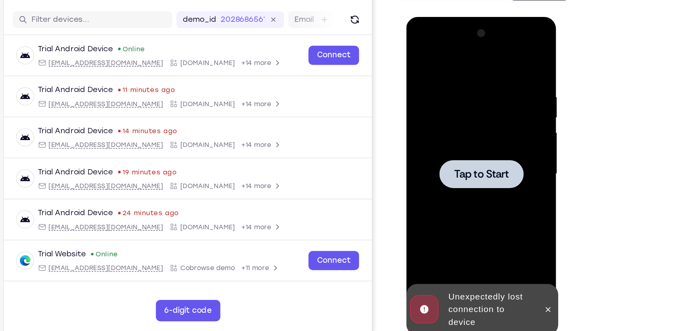
scroll to position [76, 0]
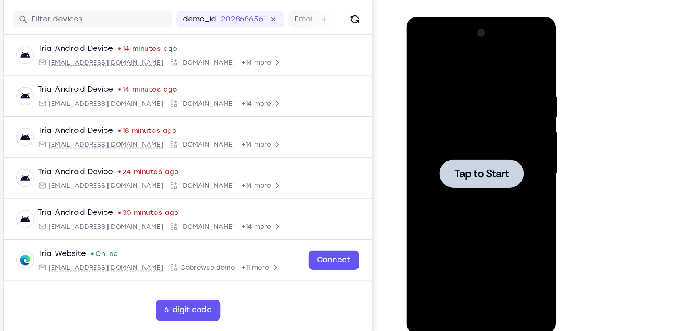
click at [468, 137] on span "Tap to Start" at bounding box center [462, 135] width 41 height 8
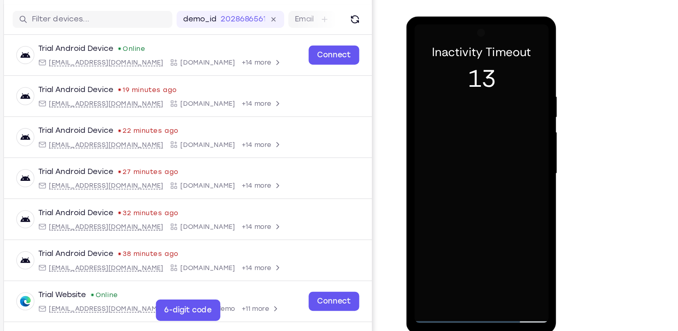
click at [469, 69] on div at bounding box center [463, 135] width 102 height 226
click at [464, 244] on div at bounding box center [463, 135] width 102 height 226
click at [498, 209] on div at bounding box center [463, 135] width 102 height 226
click at [419, 41] on div at bounding box center [463, 135] width 102 height 226
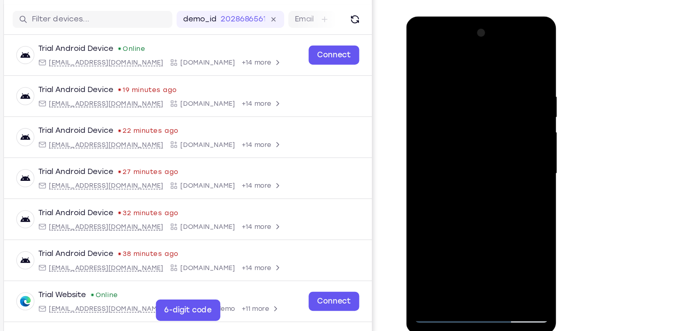
click at [427, 109] on div at bounding box center [463, 135] width 102 height 226
click at [448, 129] on div at bounding box center [463, 135] width 102 height 226
click at [464, 177] on div at bounding box center [463, 135] width 102 height 226
click at [446, 126] on div at bounding box center [463, 135] width 102 height 226
click at [441, 92] on div at bounding box center [463, 135] width 102 height 226
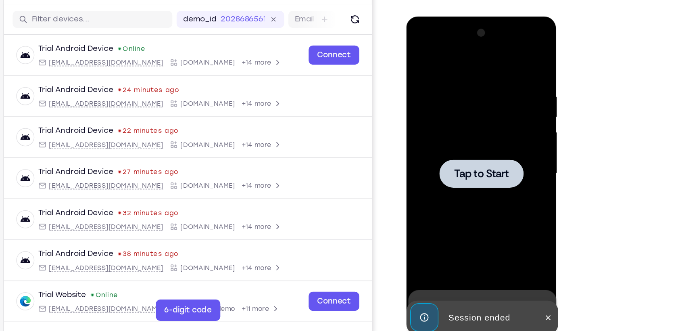
click at [459, 132] on span "Tap to Start" at bounding box center [462, 135] width 41 height 8
